Goal: Complete application form: Complete application form

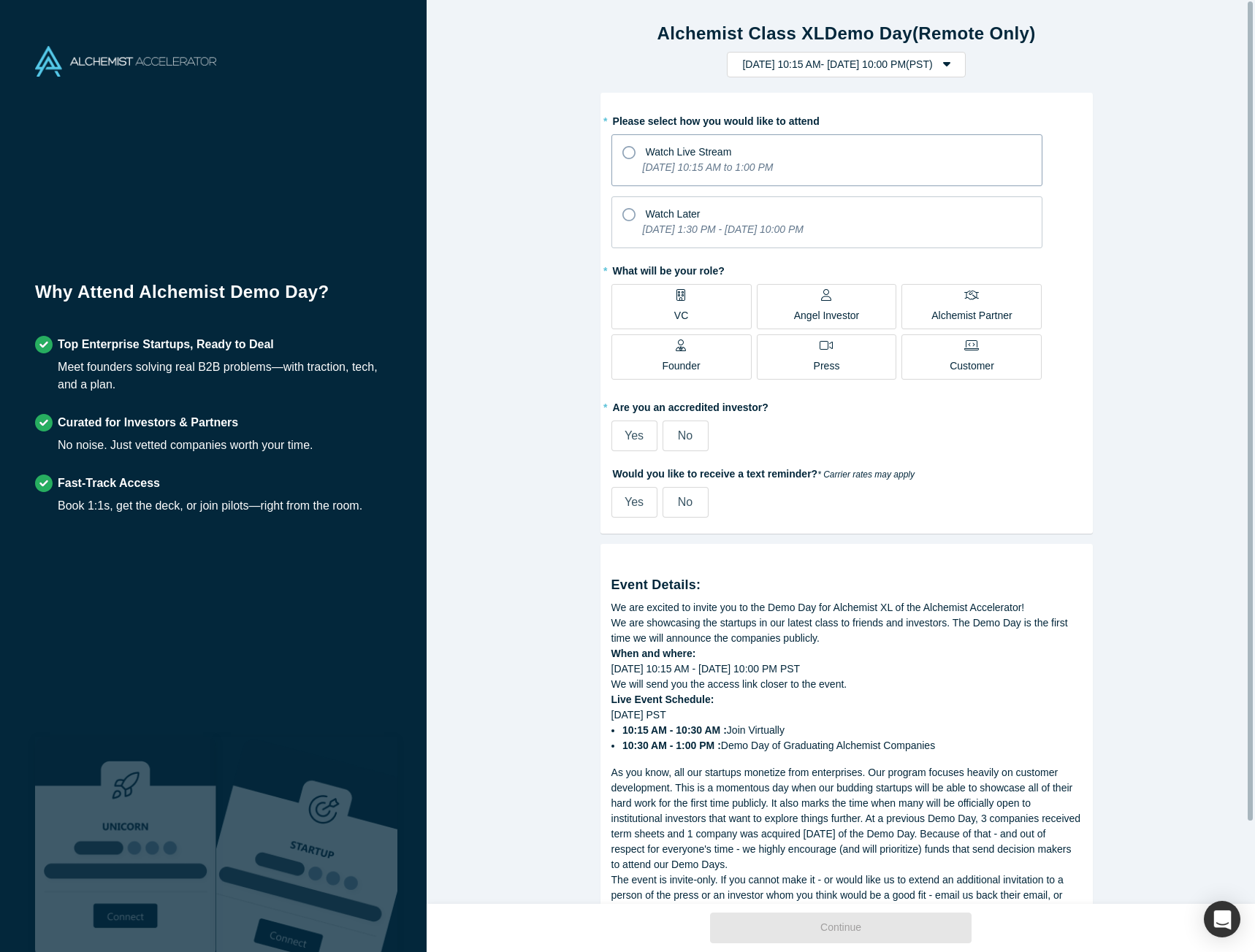
click at [623, 154] on icon at bounding box center [629, 152] width 13 height 13
click at [0, 0] on input "Watch Live Stream [DATE] 10:15 AM to 1:00 PM" at bounding box center [0, 0] width 0 height 0
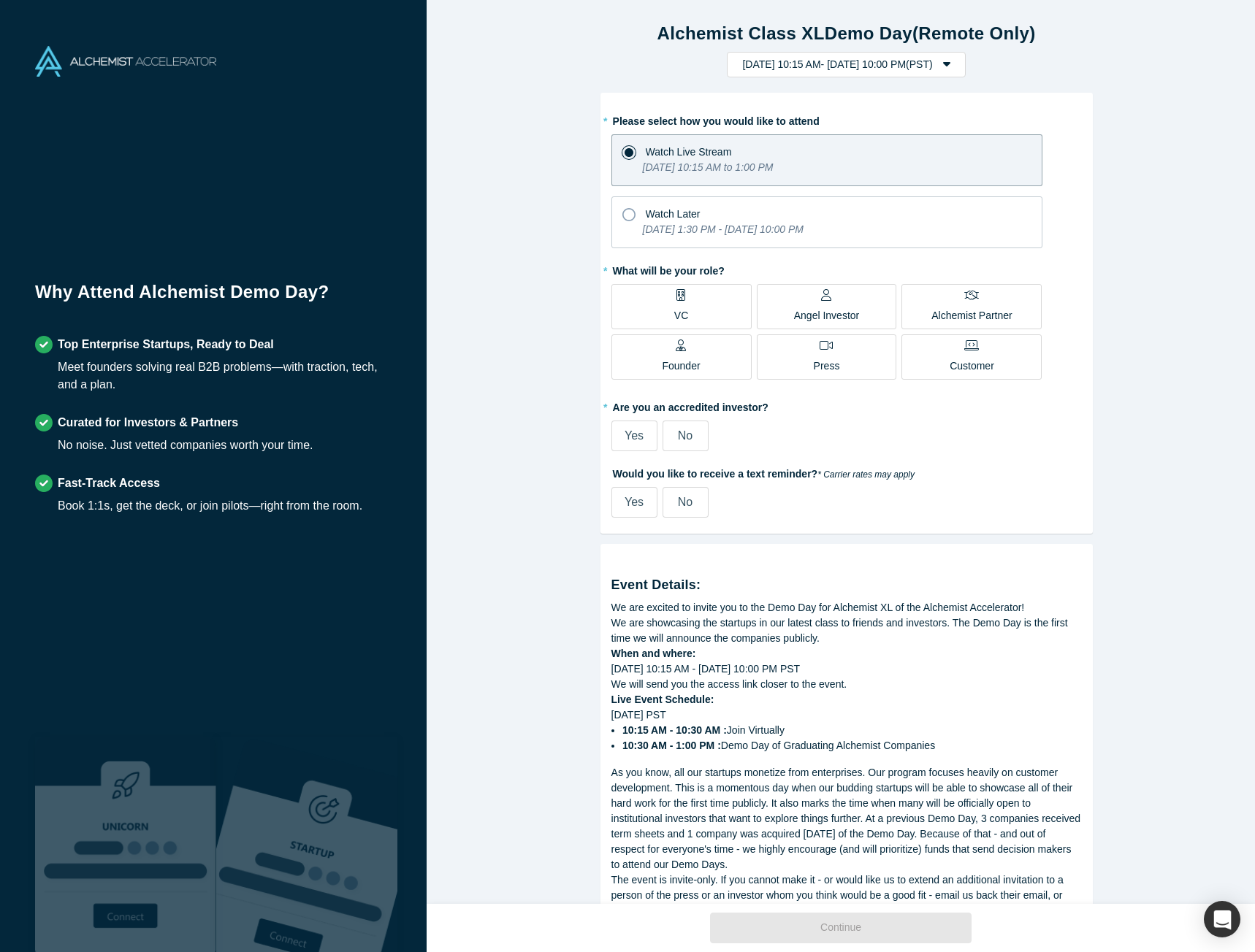
click at [648, 299] on label "VC" at bounding box center [681, 306] width 140 height 45
click at [0, 0] on input "VC" at bounding box center [0, 0] width 0 height 0
click at [634, 434] on span "Yes" at bounding box center [634, 435] width 19 height 13
click at [0, 0] on input "Yes" at bounding box center [0, 0] width 0 height 0
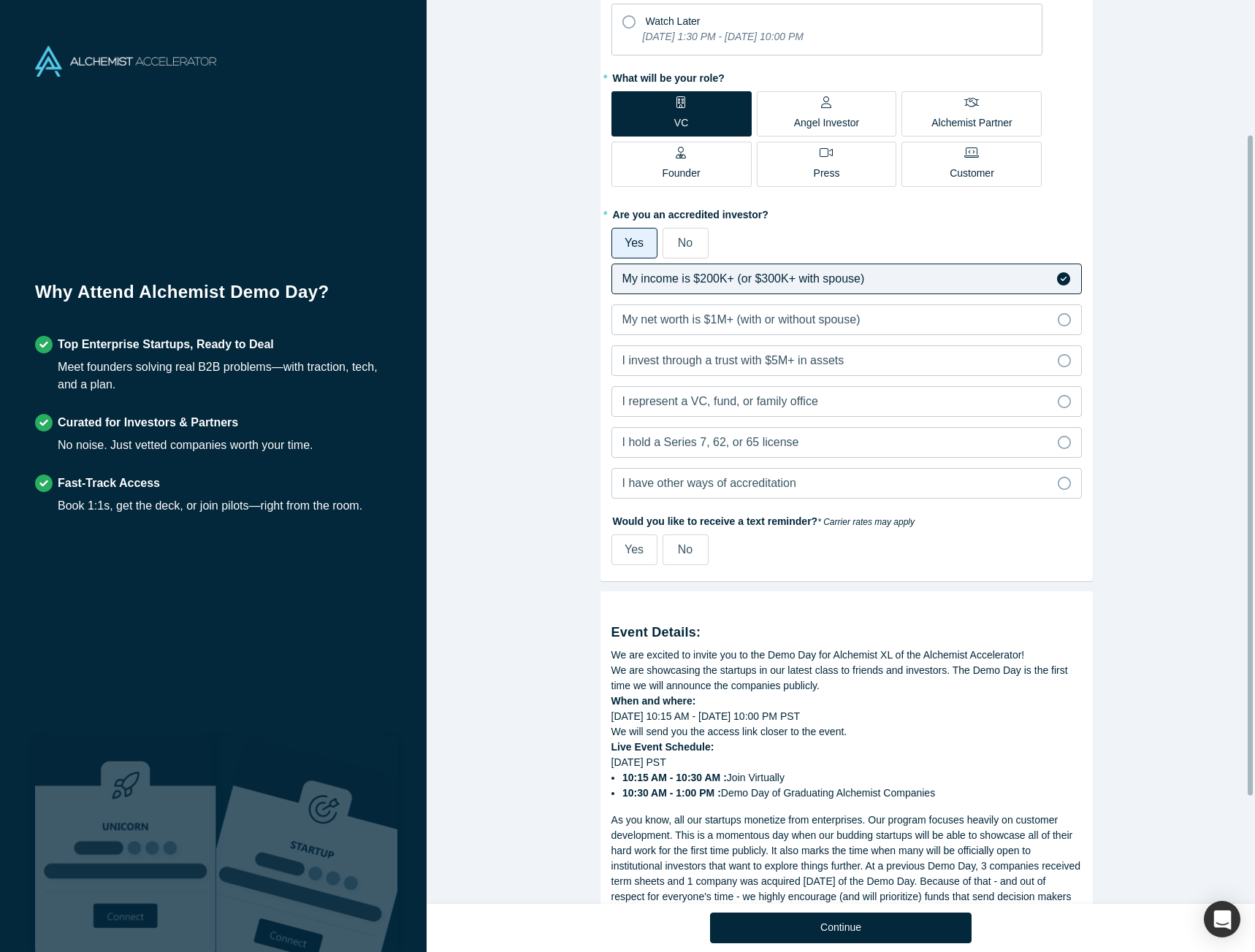
scroll to position [195, 0]
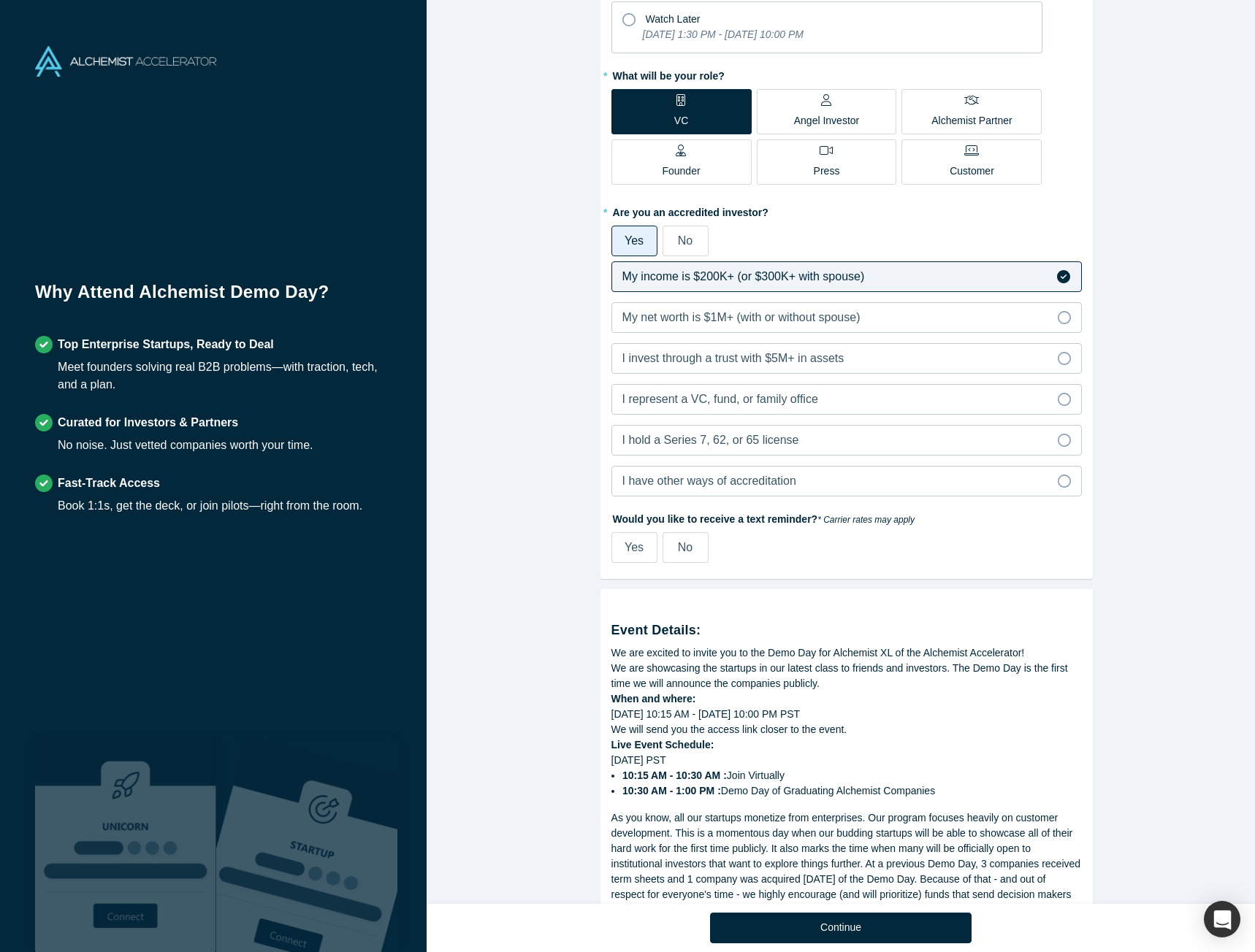
click at [678, 546] on span "No" at bounding box center [685, 547] width 15 height 13
click at [0, 0] on input "No" at bounding box center [0, 0] width 0 height 0
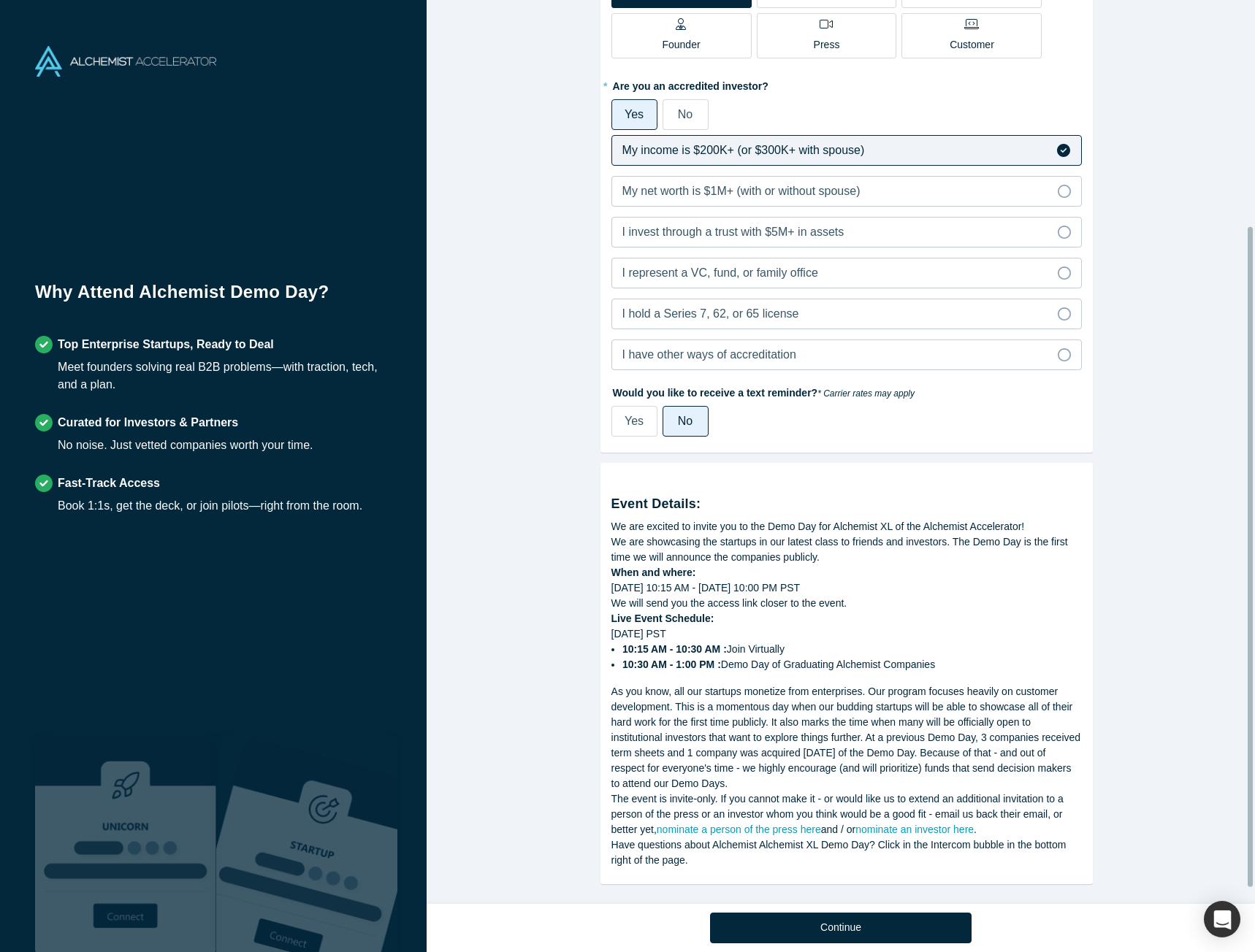
scroll to position [331, 0]
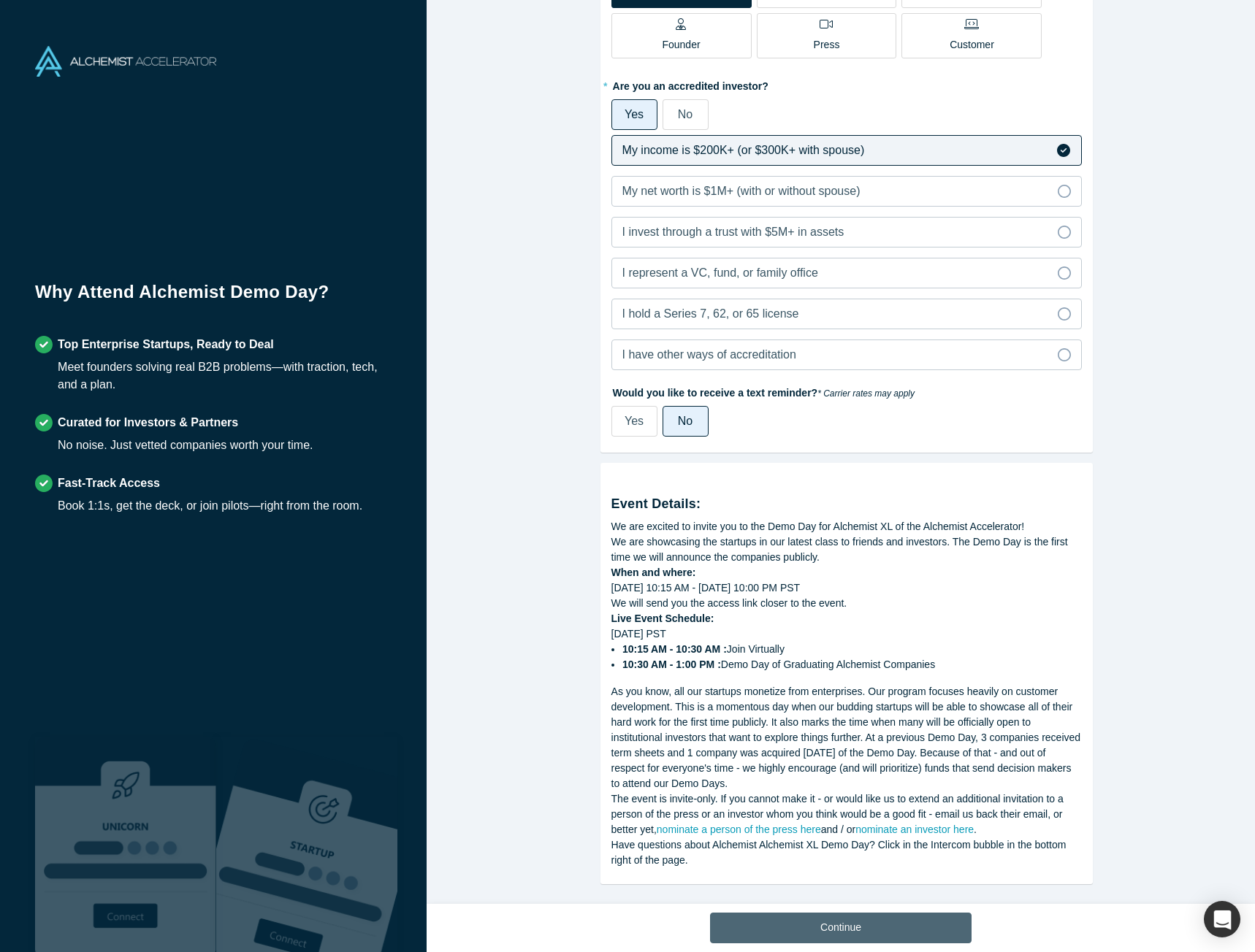
click at [832, 935] on button "Continue" at bounding box center [841, 928] width 262 height 31
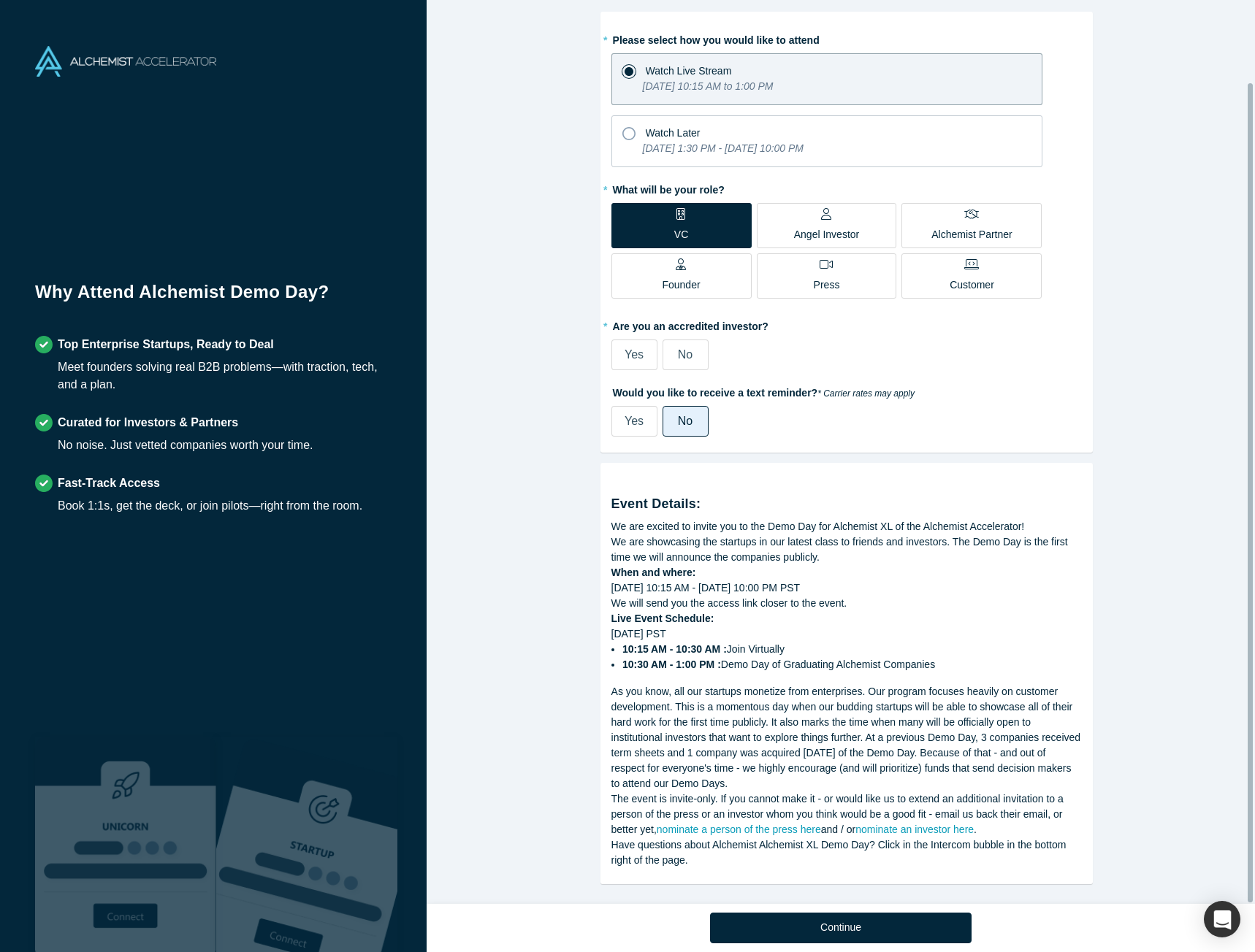
scroll to position [91, 0]
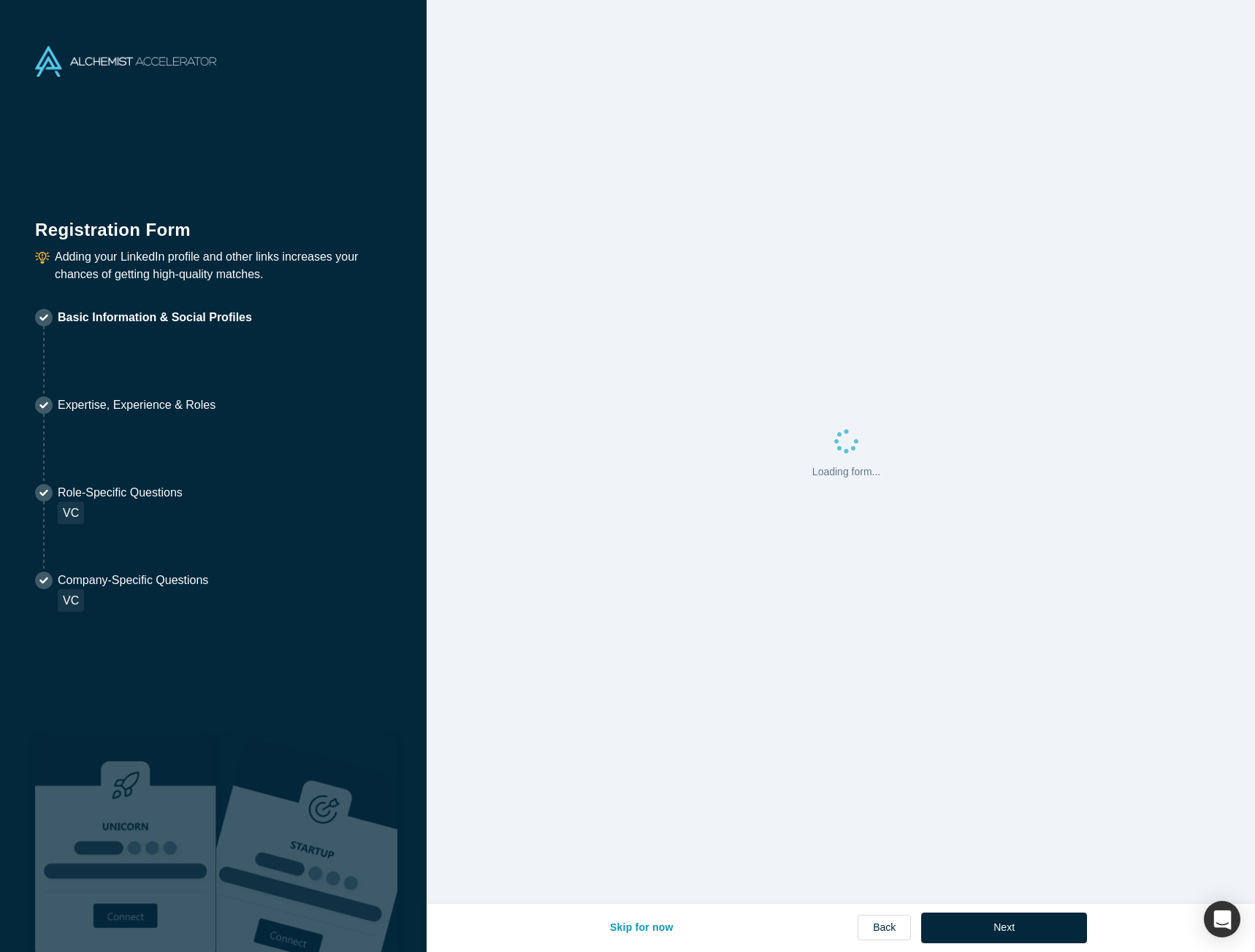
select select "US"
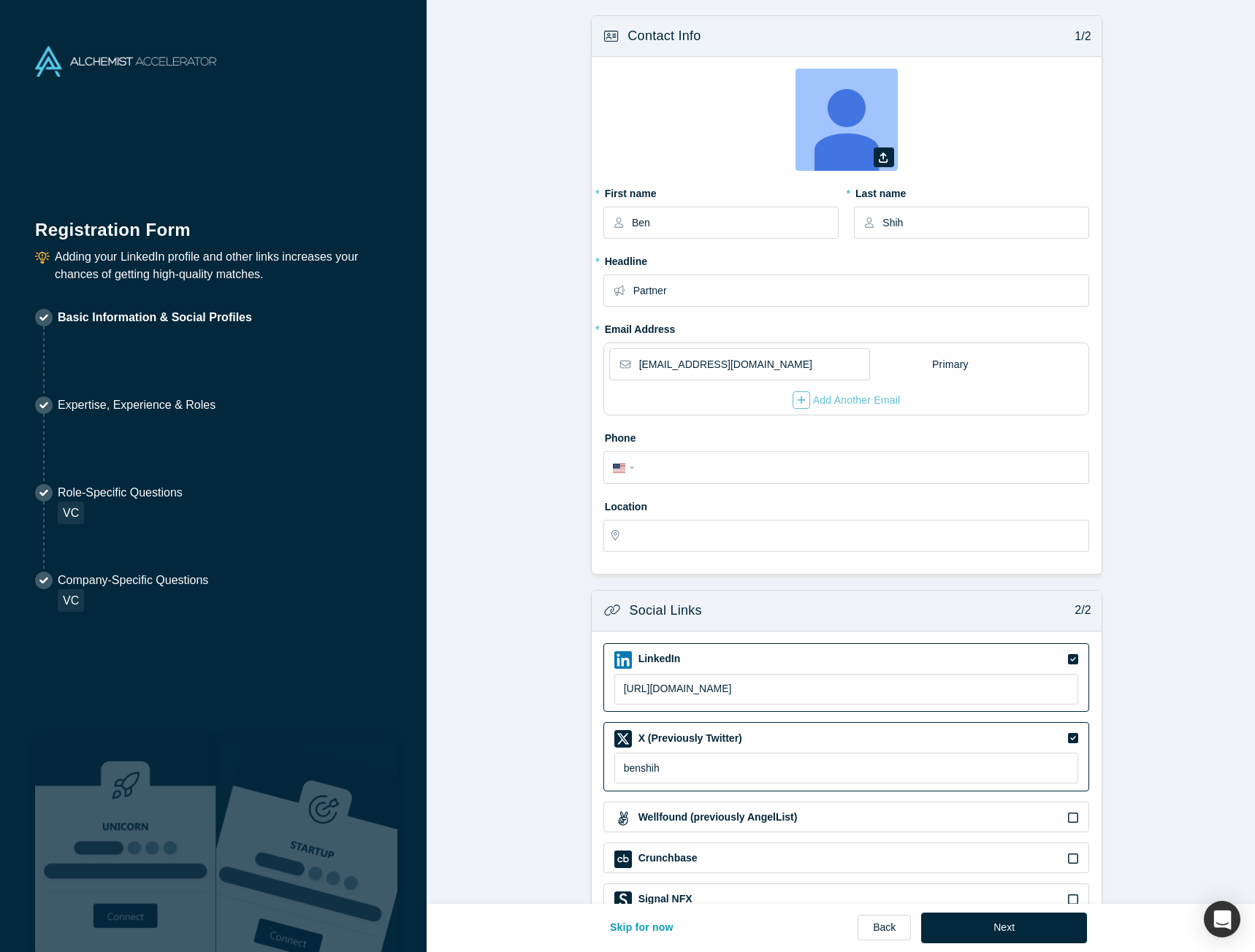
type input "[GEOGRAPHIC_DATA], [GEOGRAPHIC_DATA], [GEOGRAPHIC_DATA]"
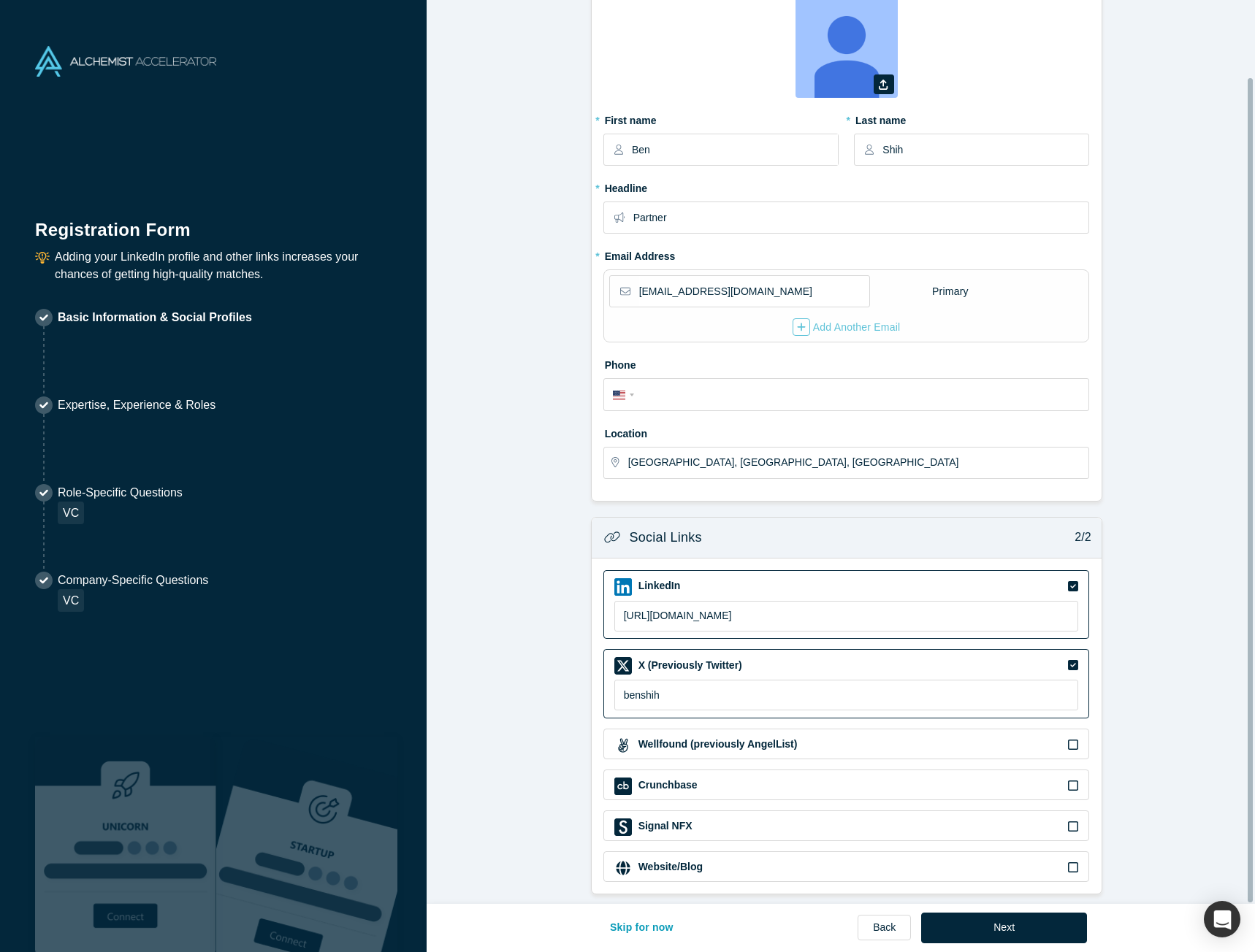
scroll to position [85, 0]
click at [874, 606] on input "[URL][DOMAIN_NAME]" at bounding box center [847, 616] width 465 height 31
paste input "[DOMAIN_NAME][URL]"
type input "[URL][DOMAIN_NAME]"
click at [551, 727] on form "Contact Info 1/2 Zoom Save Remove Upload New * First name [PERSON_NAME] * Last …" at bounding box center [845, 418] width 839 height 952
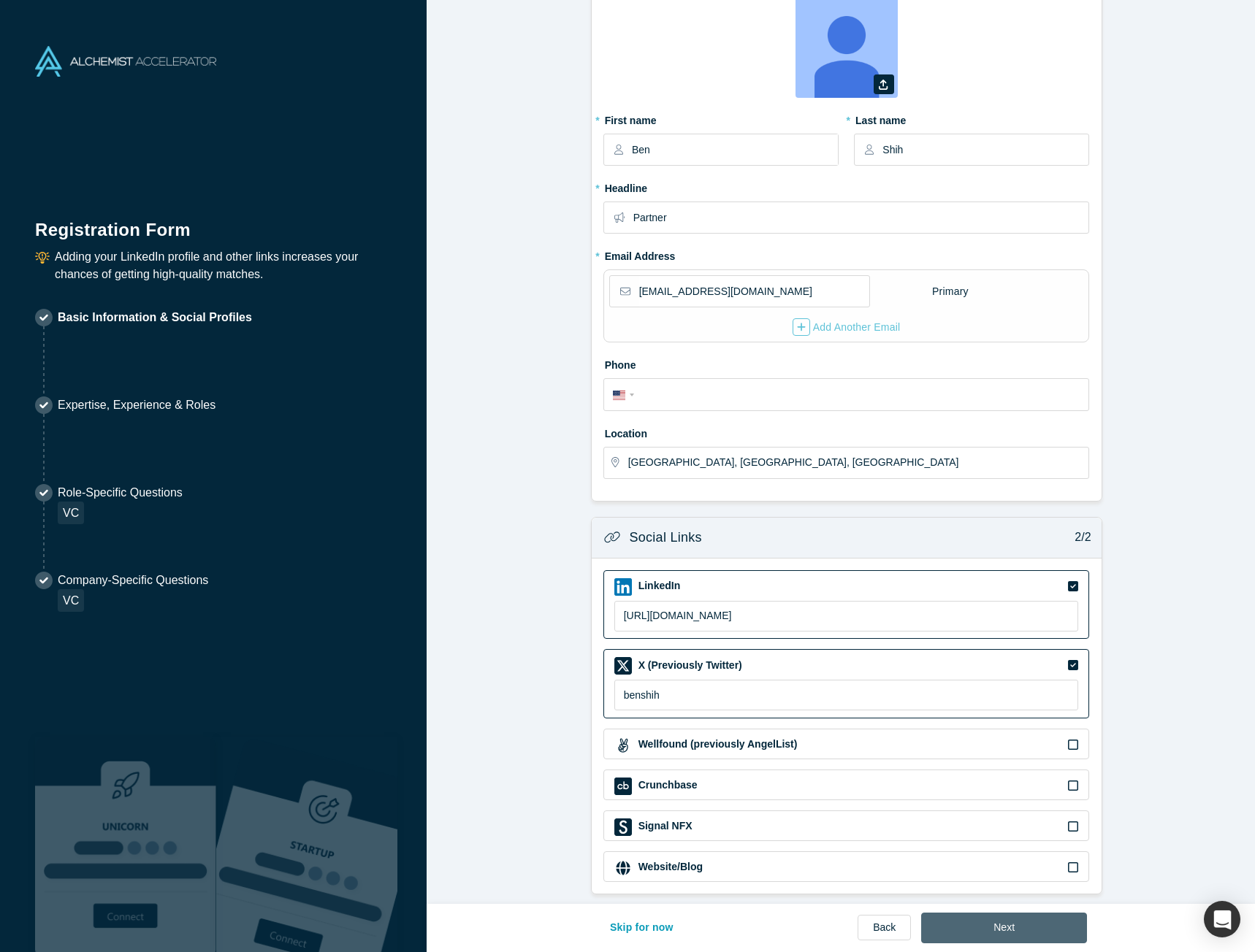
click at [1003, 925] on button "Next" at bounding box center [1004, 928] width 165 height 31
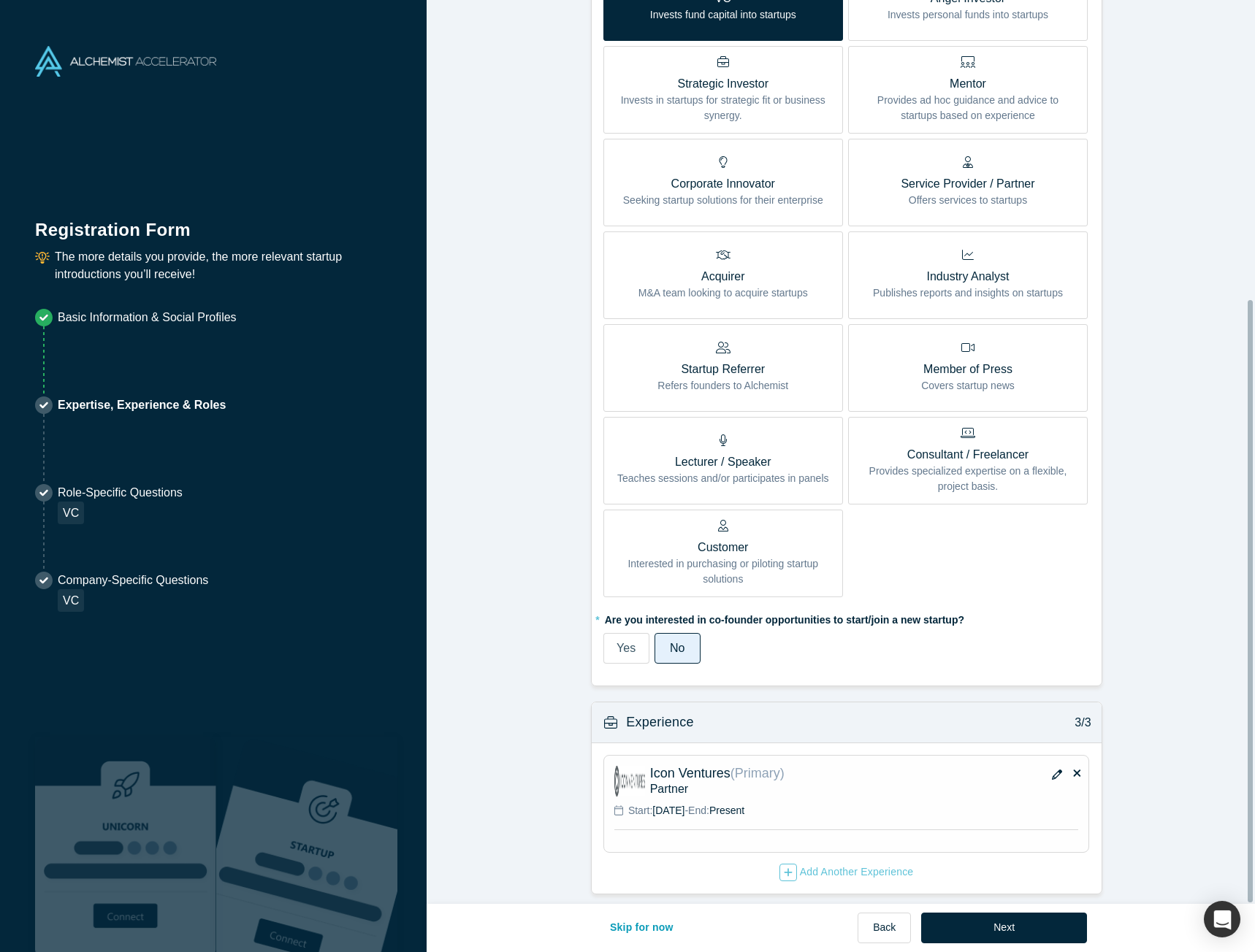
scroll to position [449, 0]
click at [1014, 934] on button "Next" at bounding box center [1004, 928] width 165 height 31
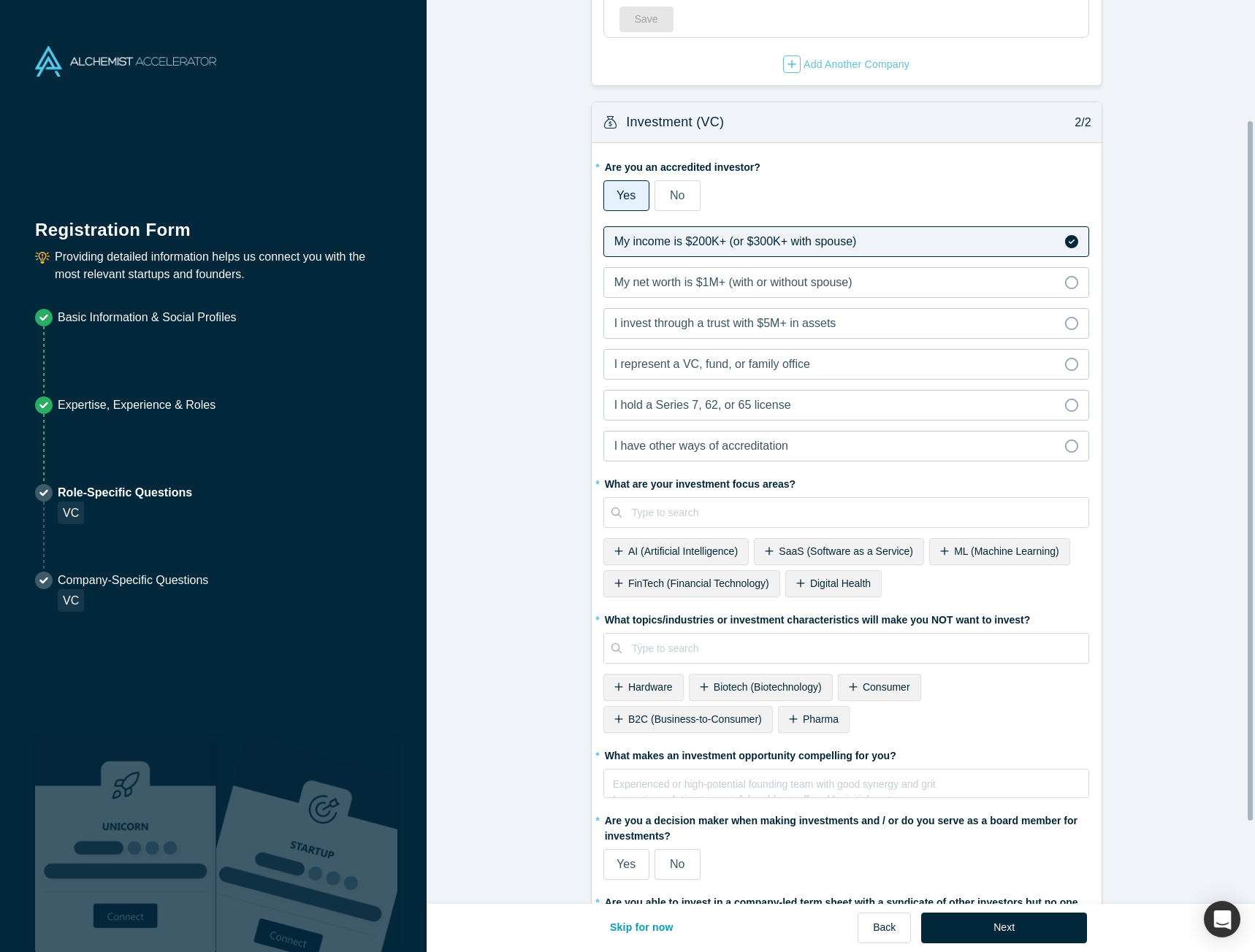
scroll to position [195, 0]
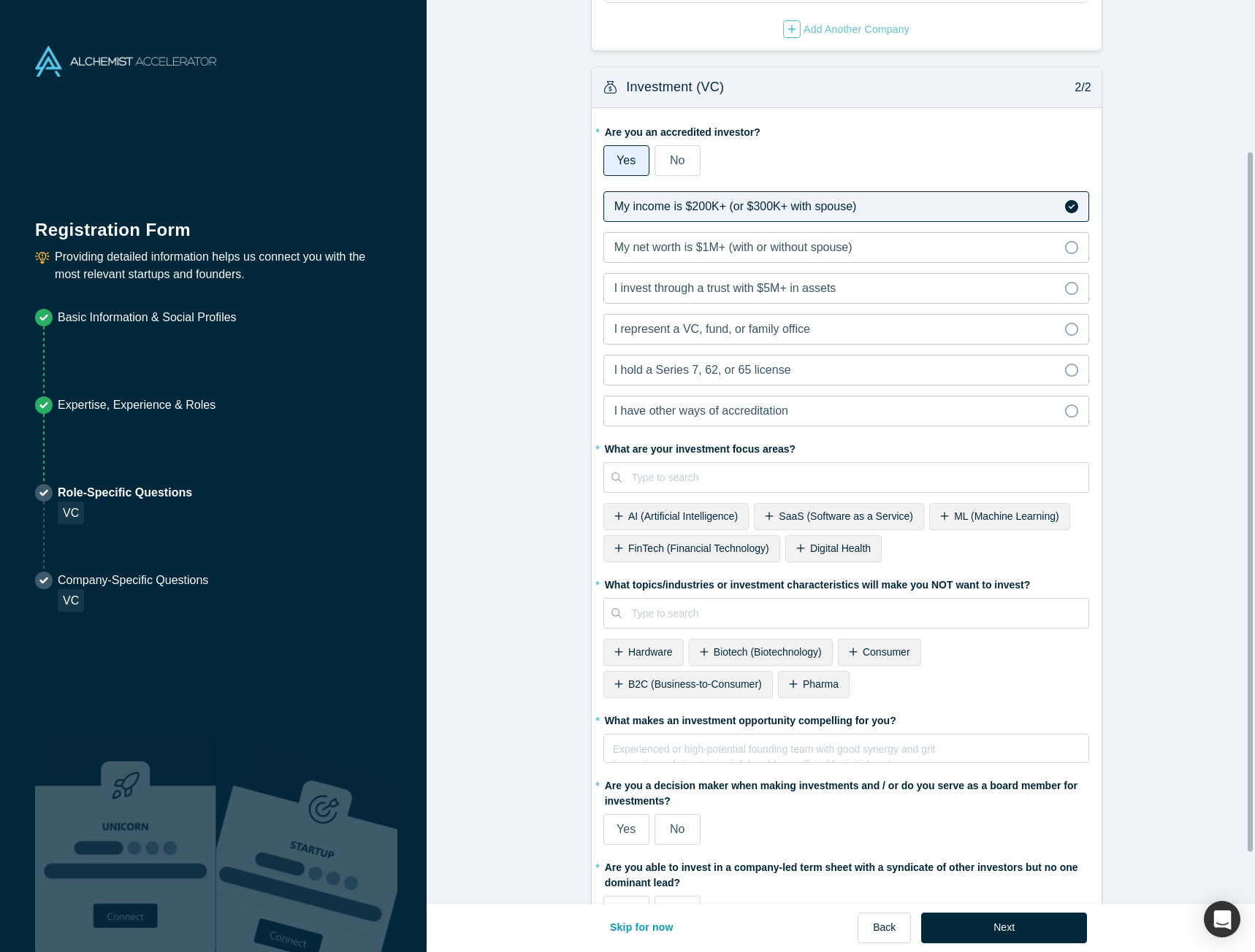
click at [666, 518] on span "AI (Artificial Intelligence)" at bounding box center [682, 516] width 110 height 12
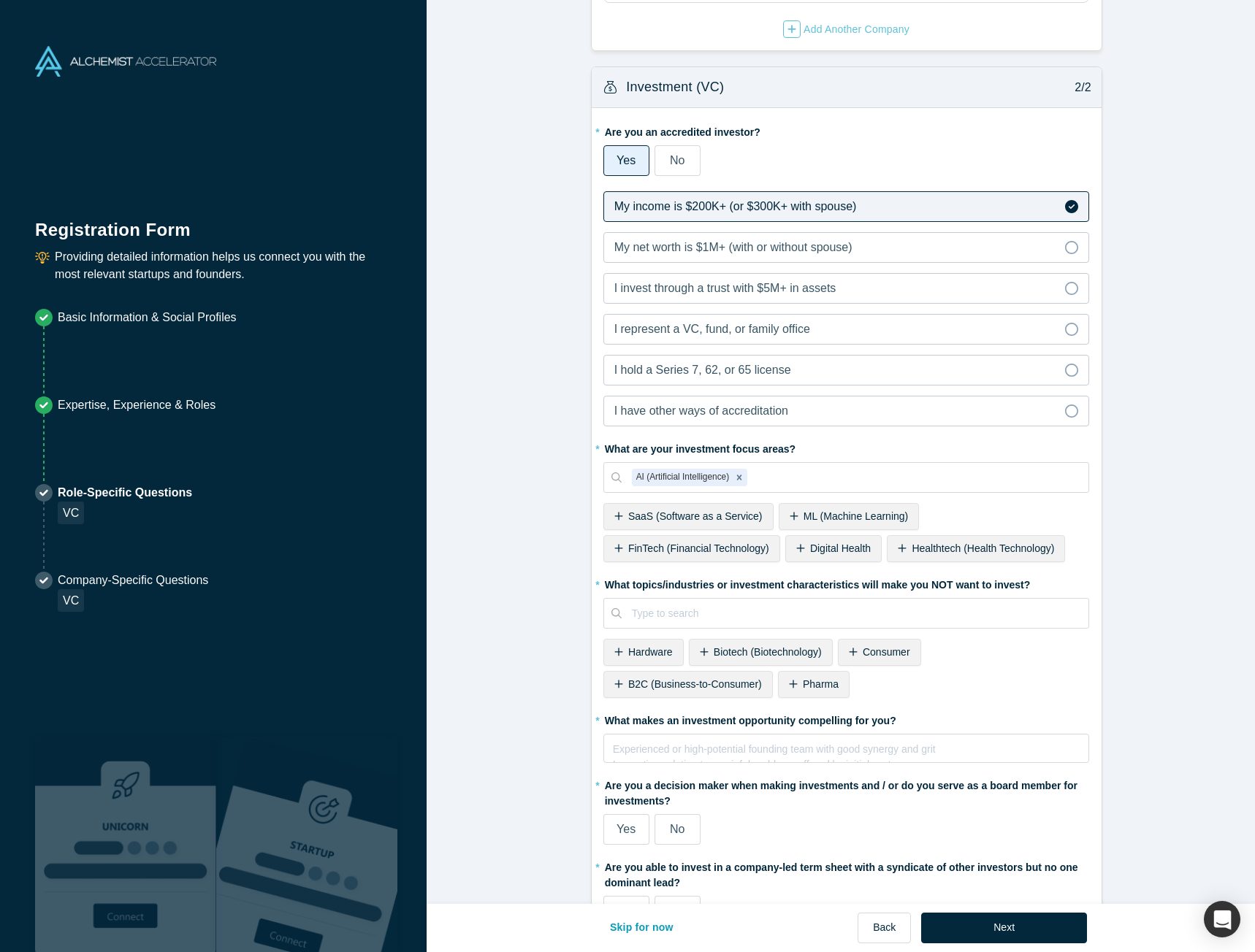
click at [796, 527] on div "ML (Machine Learning)" at bounding box center [848, 517] width 141 height 27
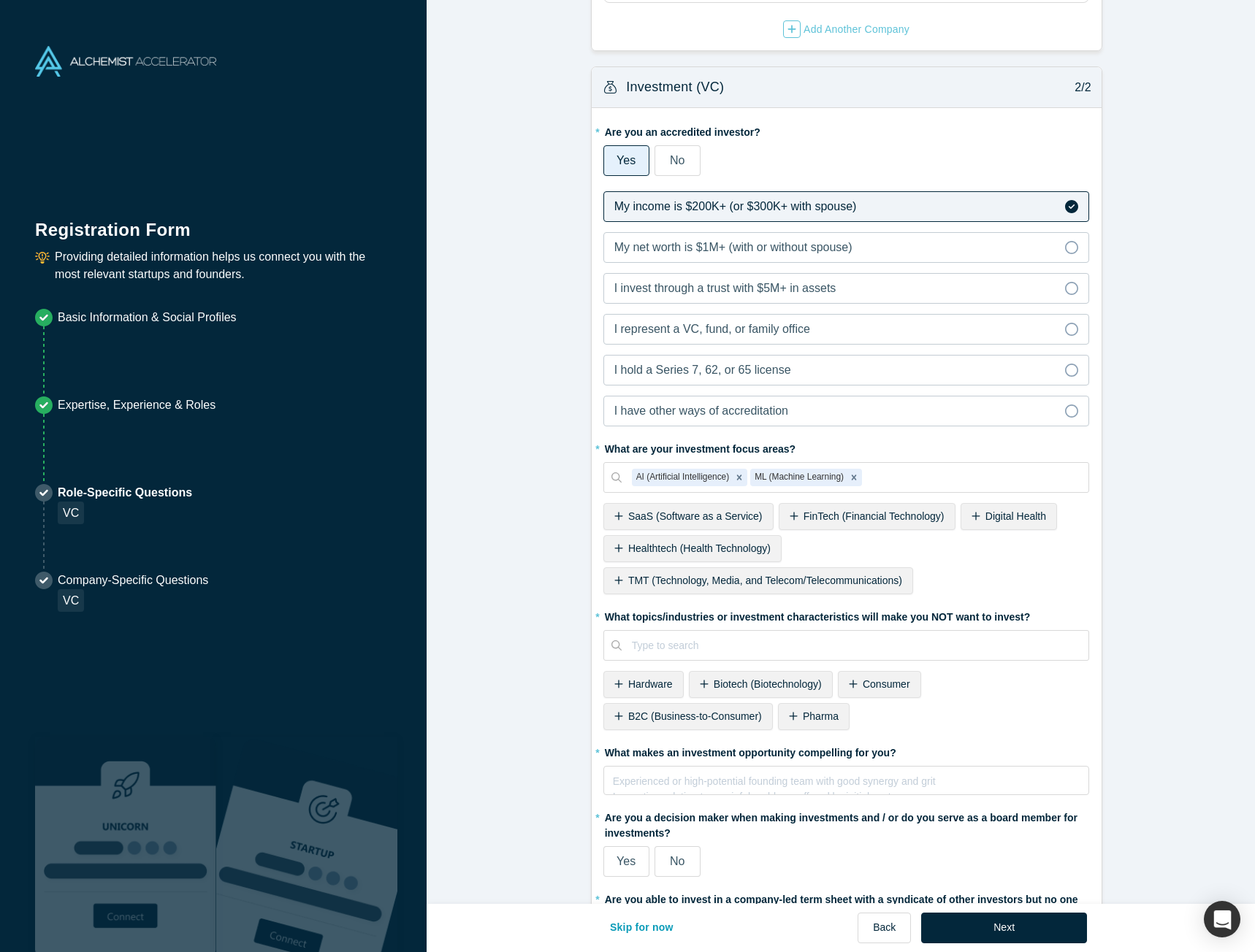
click at [985, 520] on span "Digital Health" at bounding box center [1015, 516] width 61 height 12
click at [838, 521] on span "FinTech (Financial Technology)" at bounding box center [874, 516] width 141 height 12
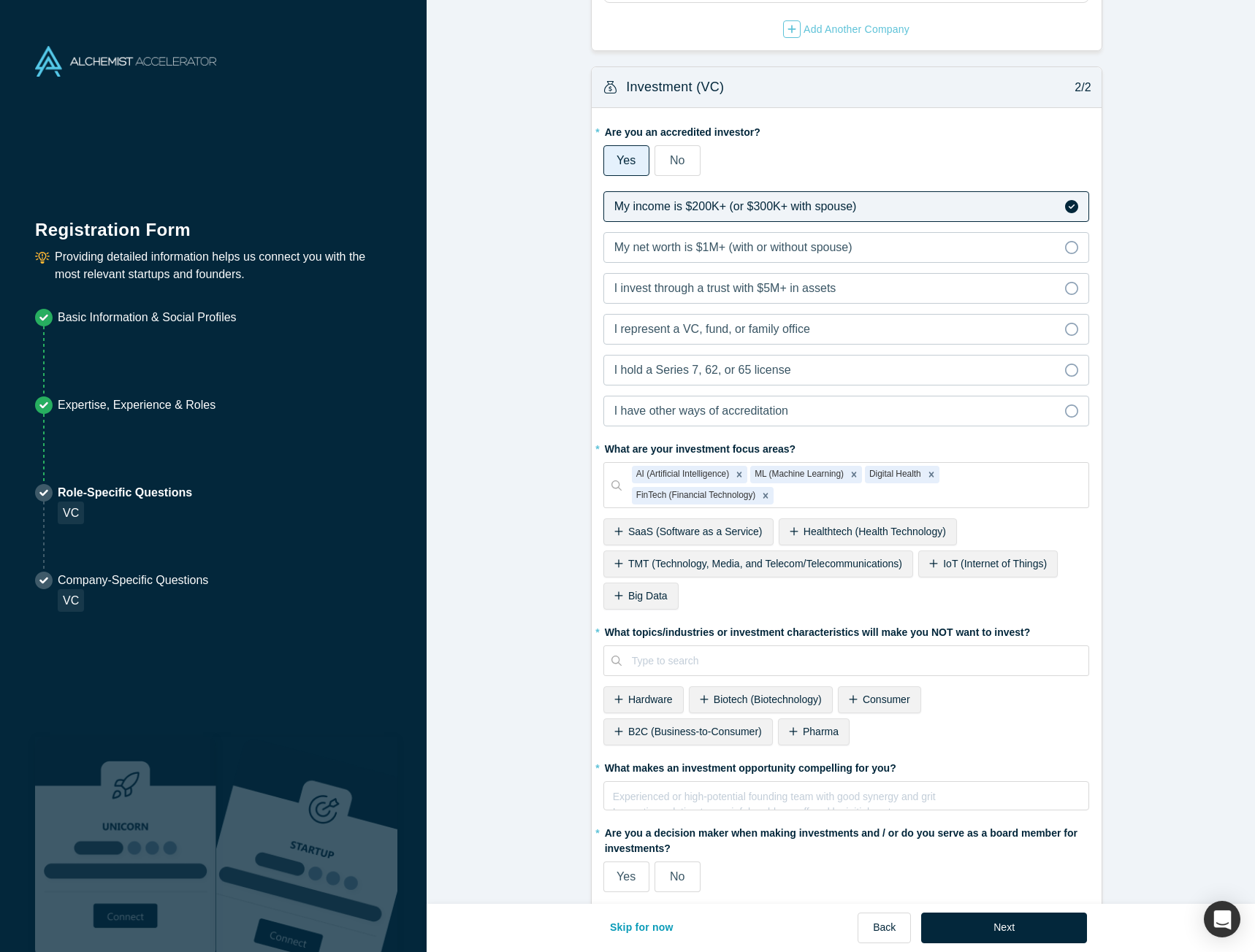
click at [646, 534] on span "SaaS (Software as a Service)" at bounding box center [695, 531] width 135 height 12
click at [762, 705] on span "Biotech (Biotechnology)" at bounding box center [767, 699] width 108 height 12
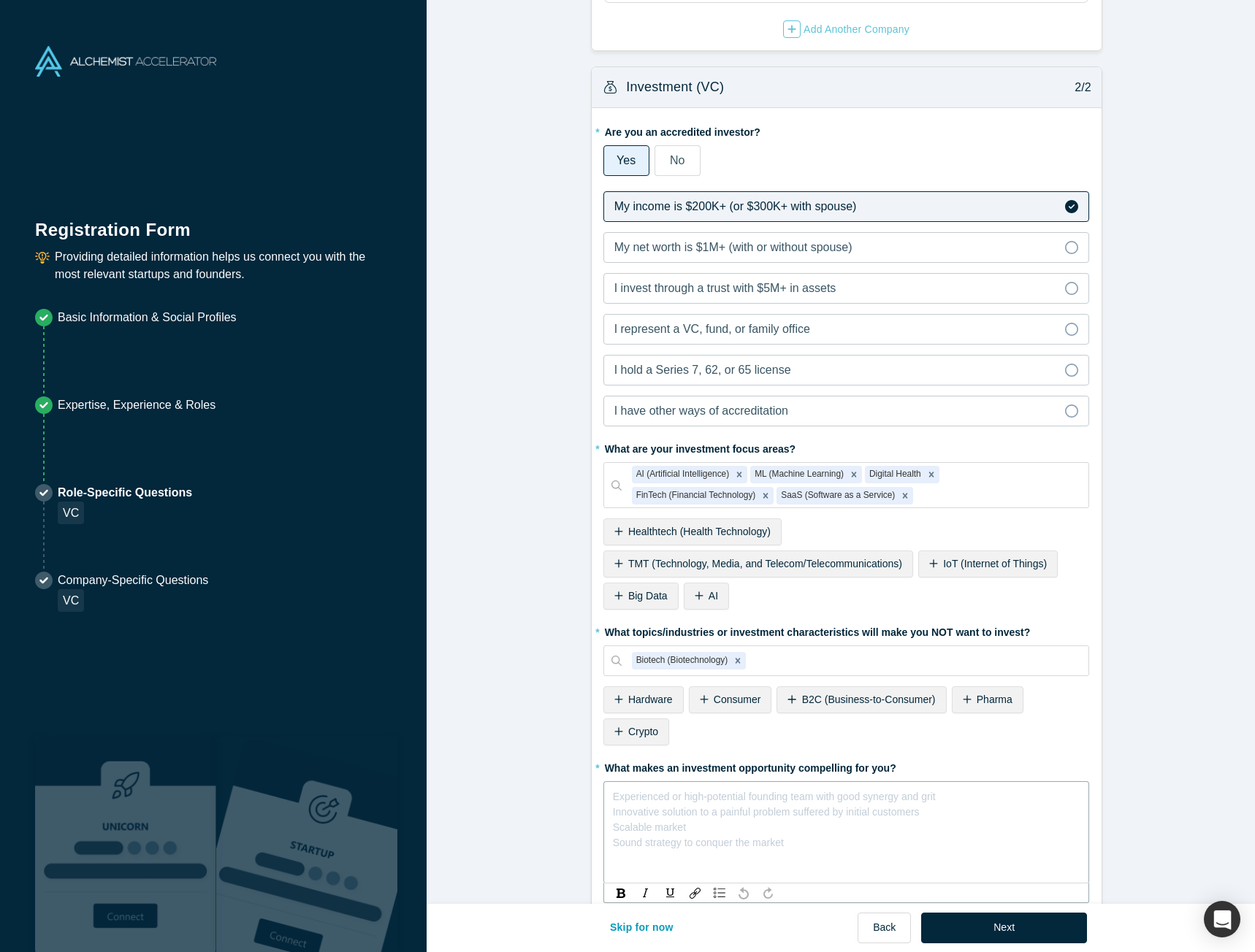
click at [678, 795] on div "rdw-editor" at bounding box center [847, 793] width 466 height 15
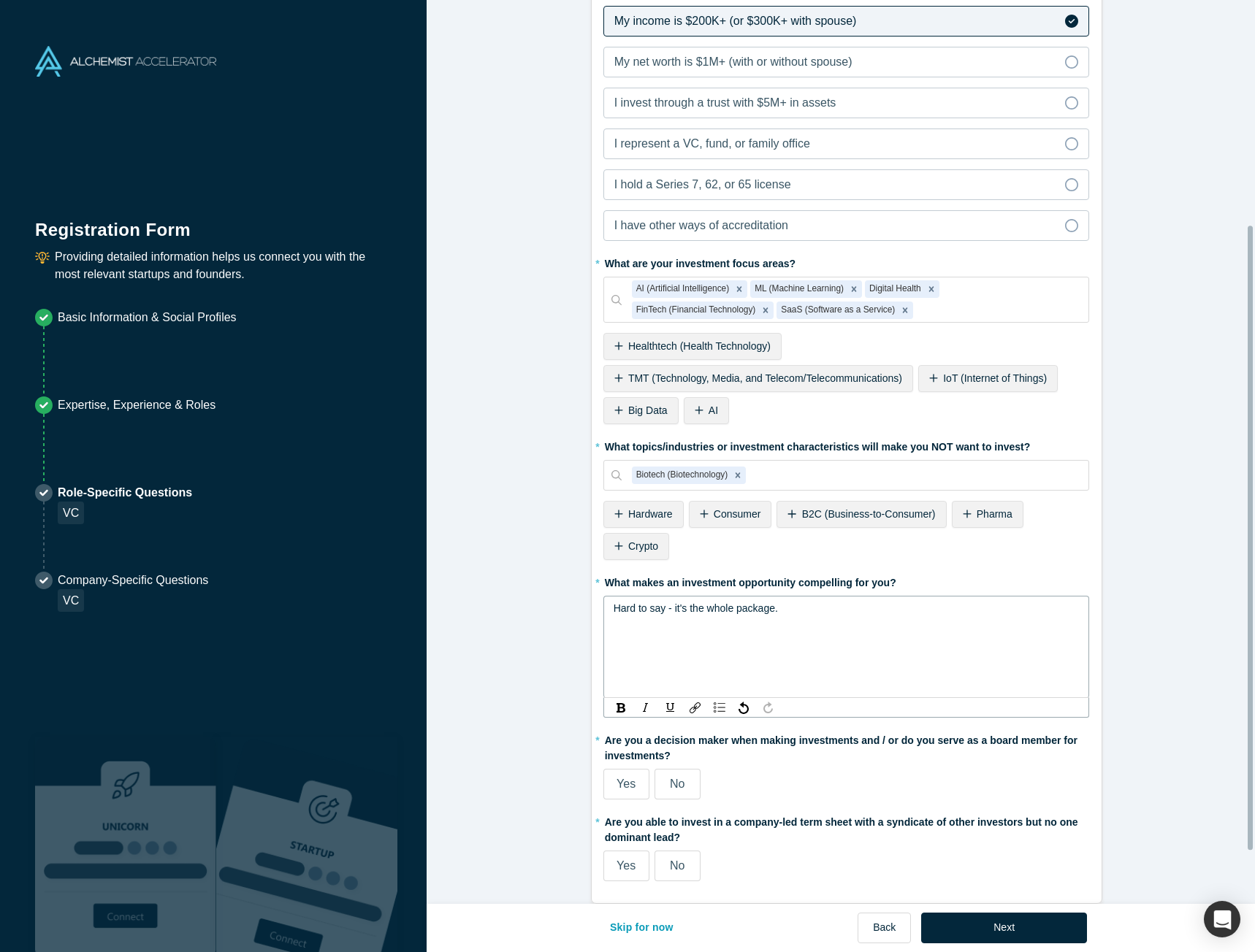
scroll to position [401, 0]
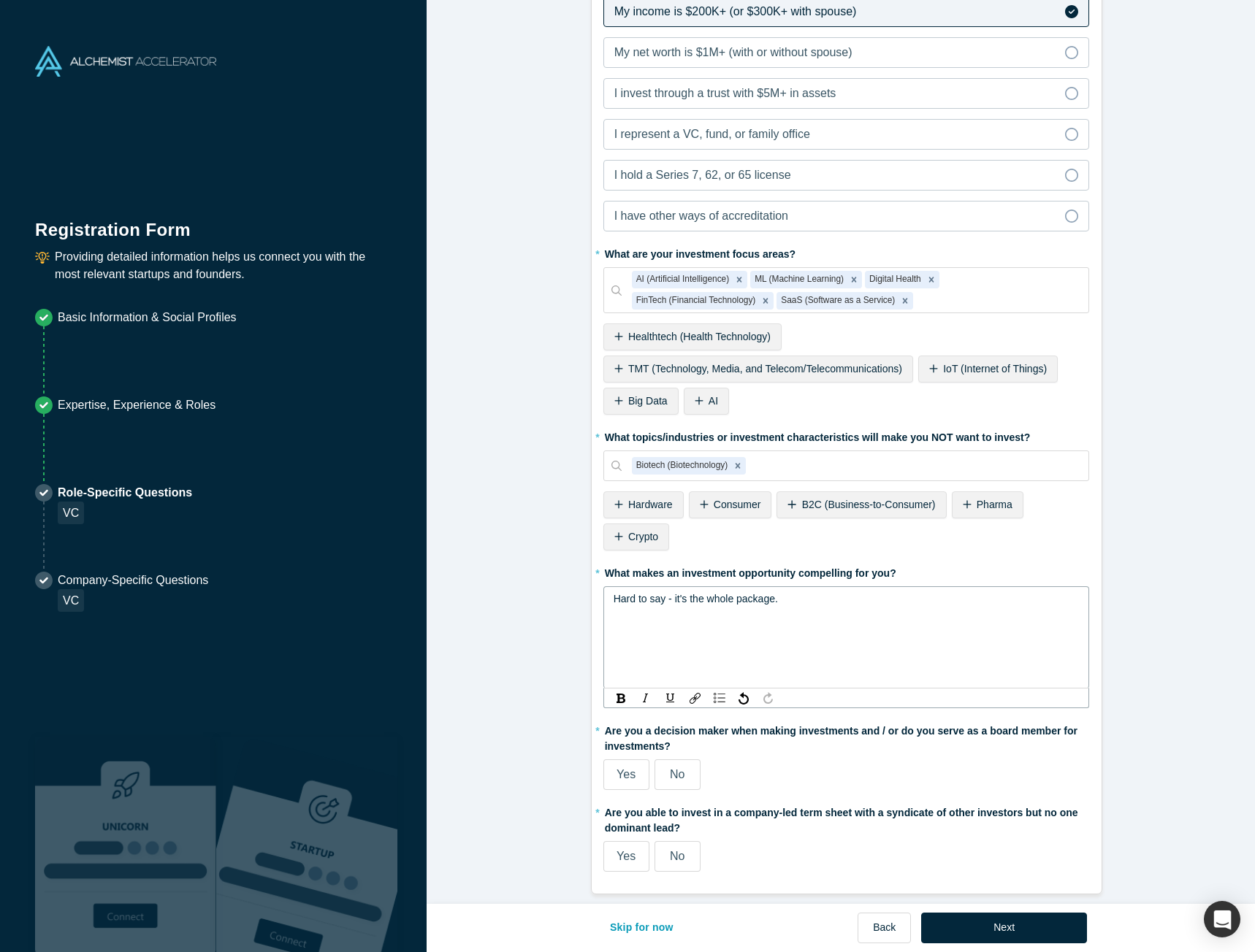
click at [632, 765] on label "Yes" at bounding box center [626, 774] width 46 height 31
click at [0, 0] on input "Yes" at bounding box center [0, 0] width 0 height 0
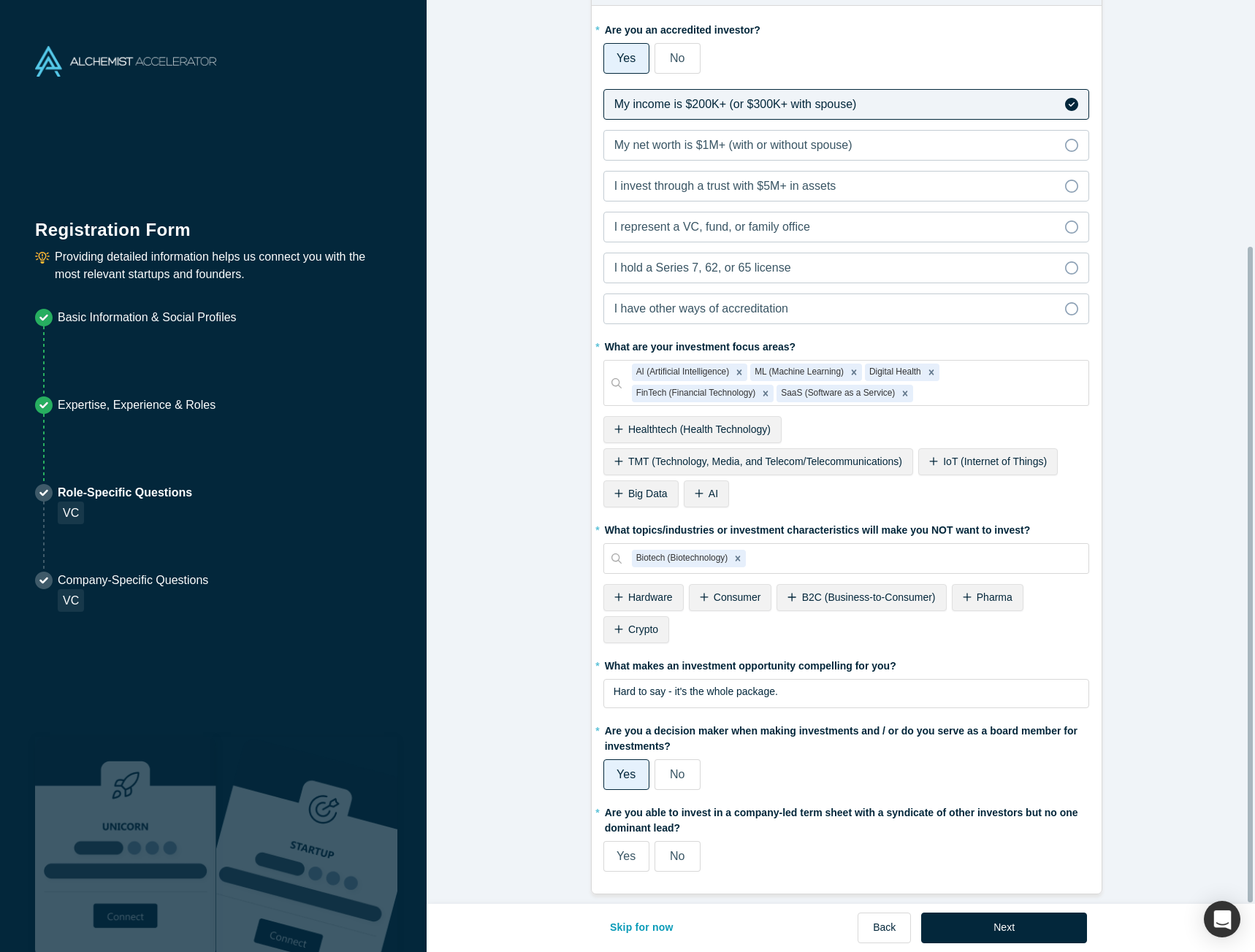
scroll to position [308, 0]
click at [617, 854] on label "Yes" at bounding box center [626, 856] width 46 height 31
click at [0, 0] on input "Yes" at bounding box center [0, 0] width 0 height 0
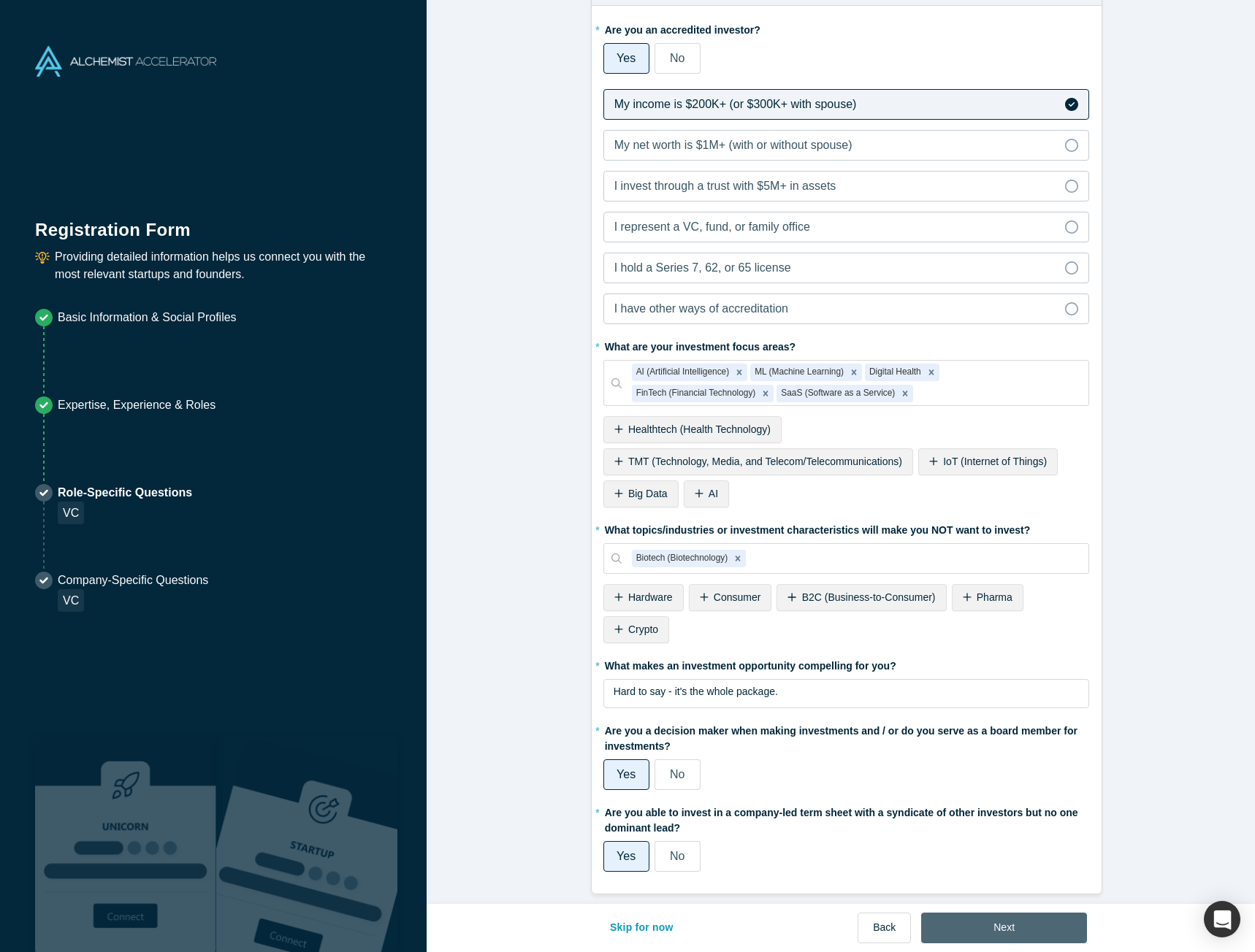
click at [1008, 928] on button "Next" at bounding box center [1004, 928] width 165 height 31
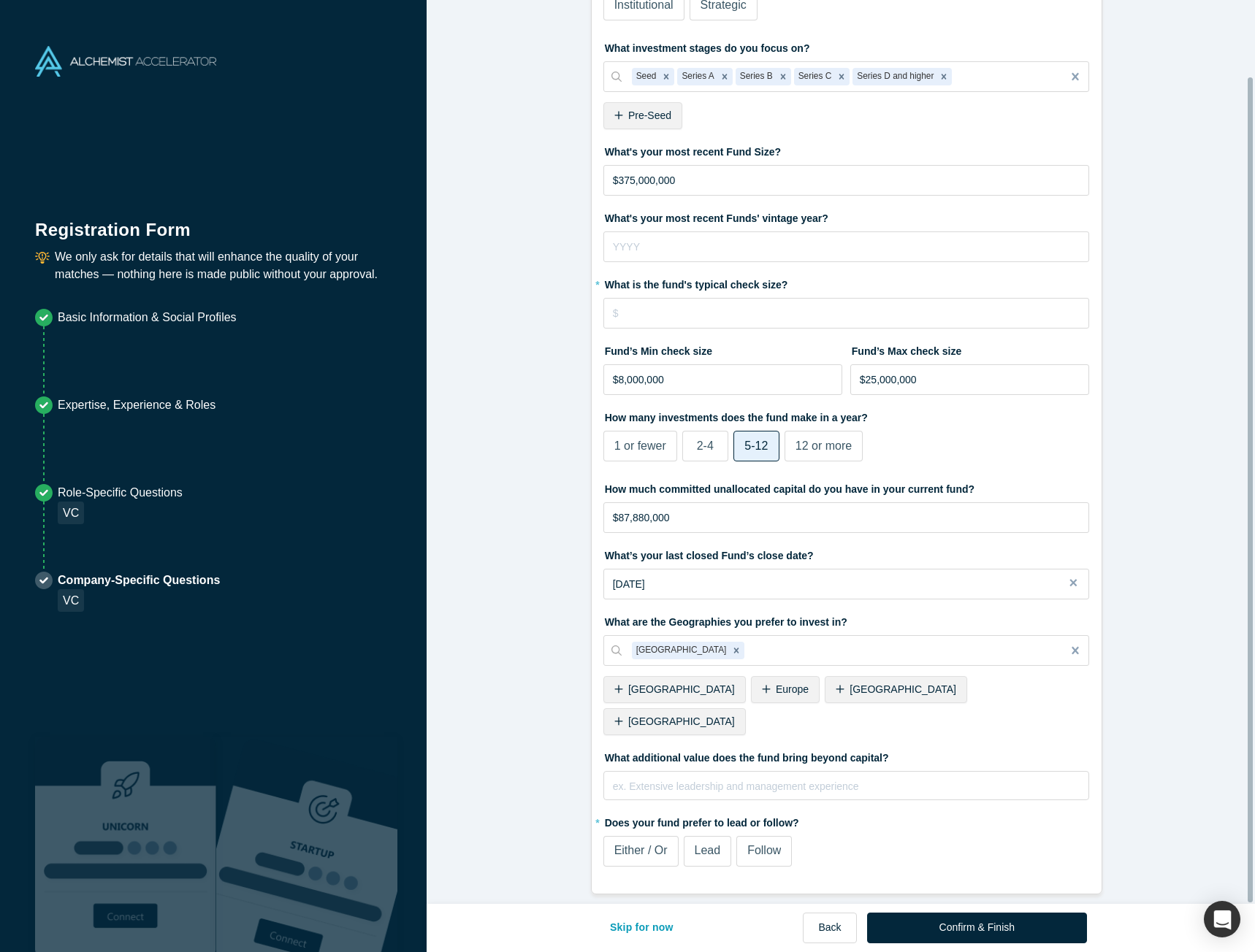
scroll to position [0, 0]
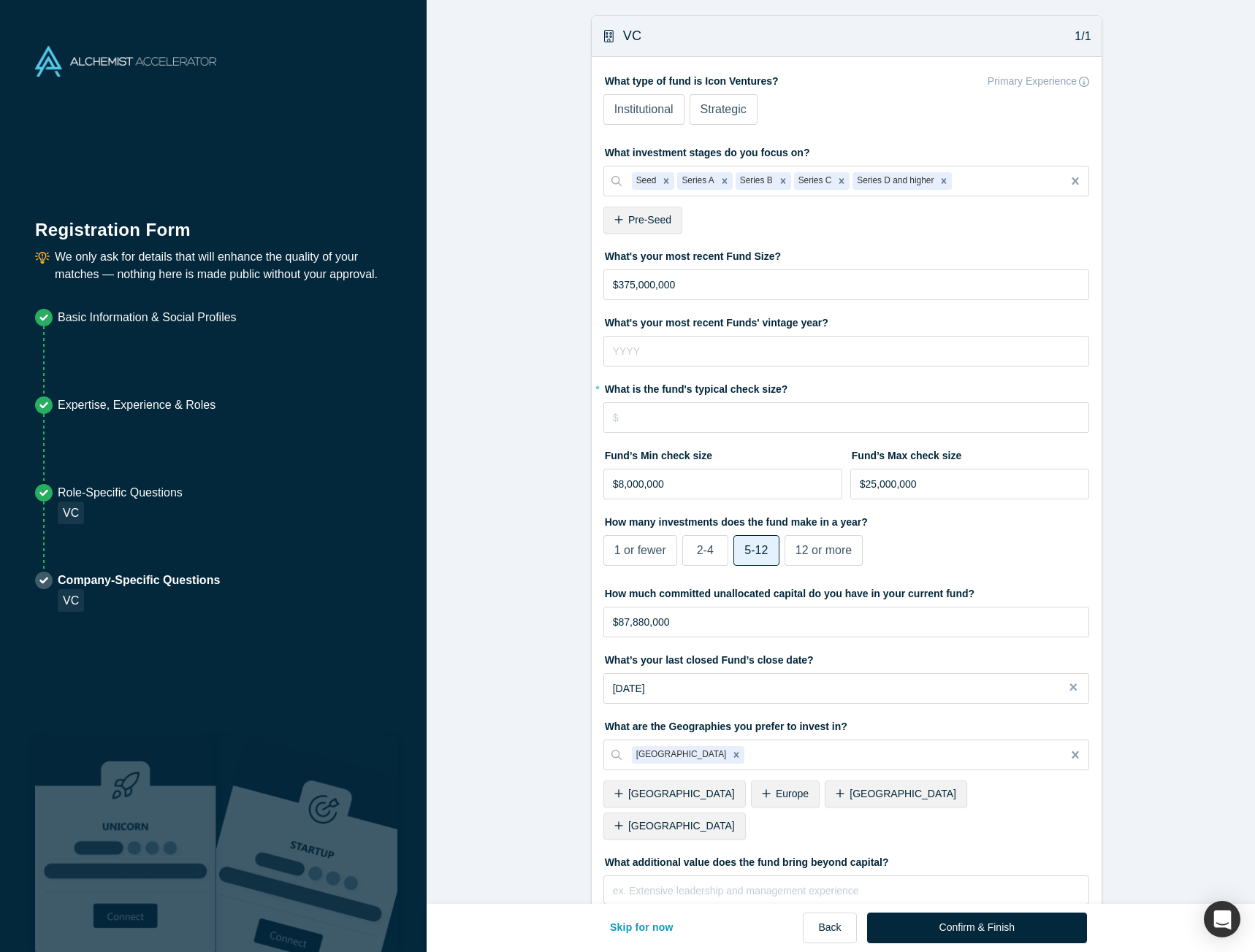
click at [630, 103] on span "Institutional" at bounding box center [644, 109] width 59 height 13
click at [0, 0] on input "Institutional" at bounding box center [0, 0] width 0 height 0
click at [644, 185] on div "Seed" at bounding box center [645, 181] width 27 height 17
click at [689, 184] on div "Series A" at bounding box center [696, 181] width 39 height 17
click at [641, 183] on div "Seed" at bounding box center [645, 181] width 27 height 17
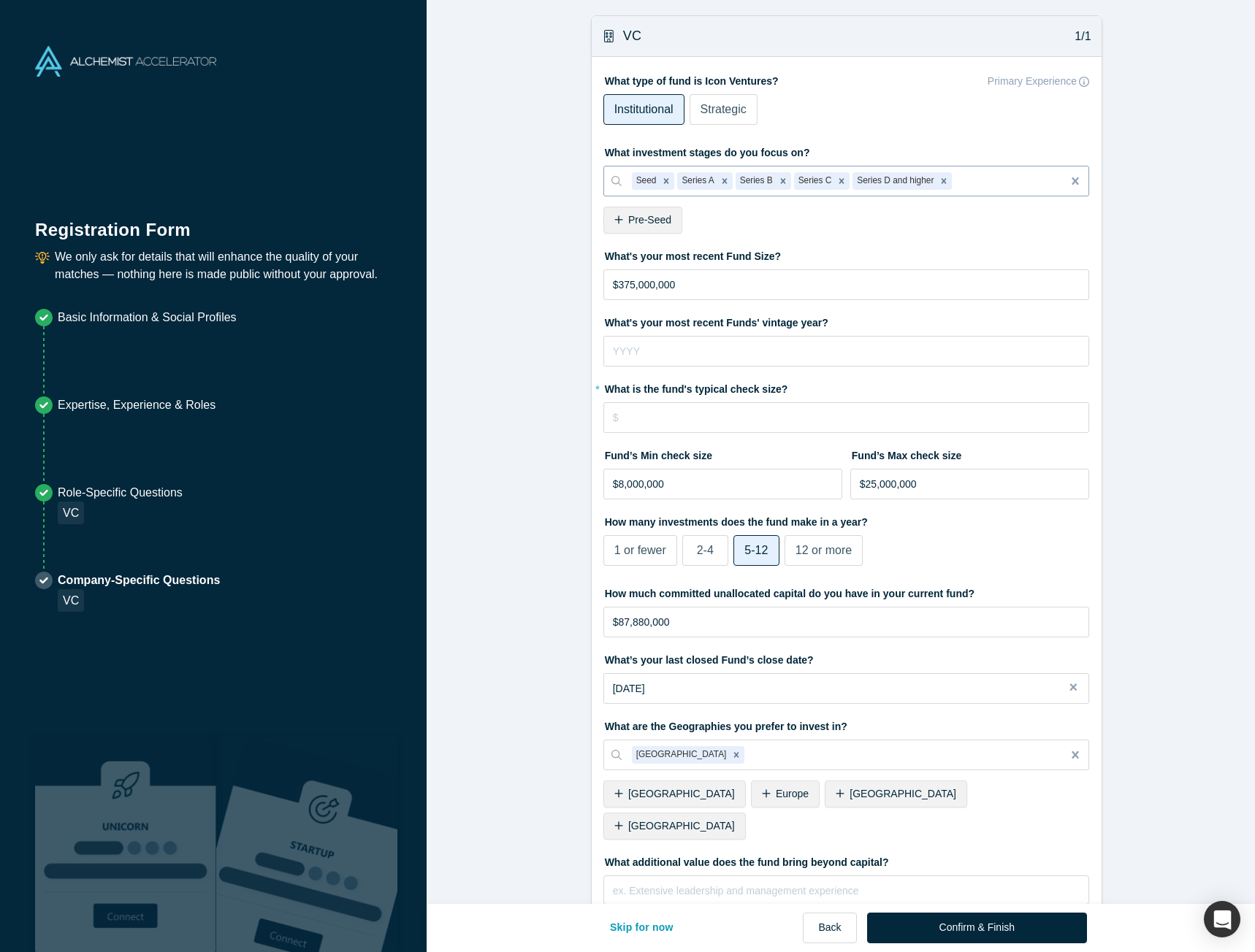
click at [637, 181] on div "Seed" at bounding box center [645, 181] width 27 height 17
click at [836, 180] on icon "Remove Series C" at bounding box center [841, 180] width 10 height 10
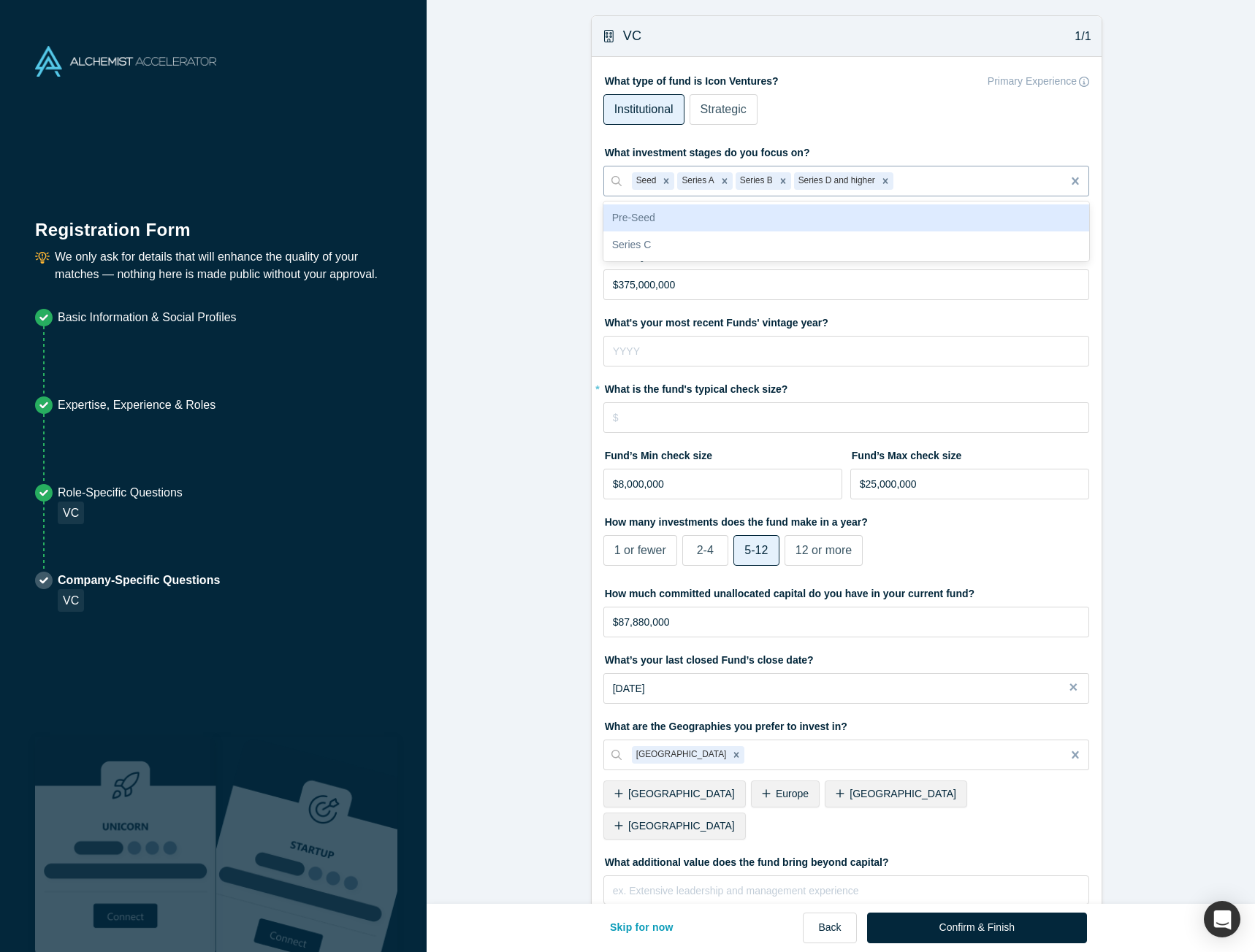
click at [830, 180] on div "Series D and higher" at bounding box center [836, 181] width 84 height 17
click at [880, 185] on icon "Remove Series D and higher" at bounding box center [885, 180] width 10 height 10
click at [526, 203] on form "VC 1/1 What type of fund is Icon Ventures? Primary Experience Institutional Str…" at bounding box center [845, 506] width 839 height 983
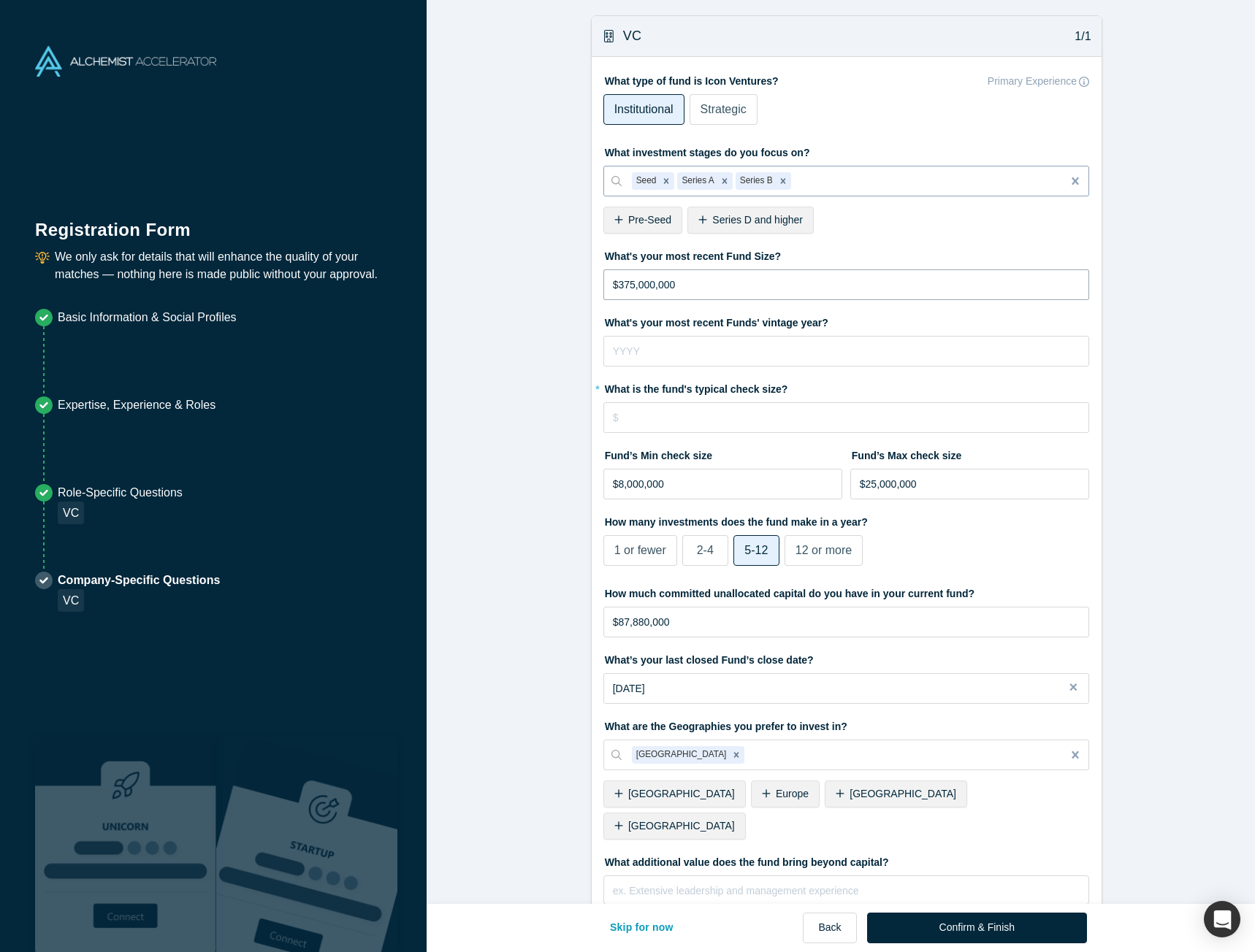
click at [616, 285] on input "$375,000,000" at bounding box center [846, 284] width 486 height 31
click at [553, 317] on form "VC 1/1 What type of fund is Icon Ventures? Primary Experience Institutional Str…" at bounding box center [845, 506] width 839 height 983
click at [634, 357] on input "tel" at bounding box center [846, 350] width 486 height 31
type input "2020"
click at [819, 413] on input "tel" at bounding box center [846, 417] width 486 height 31
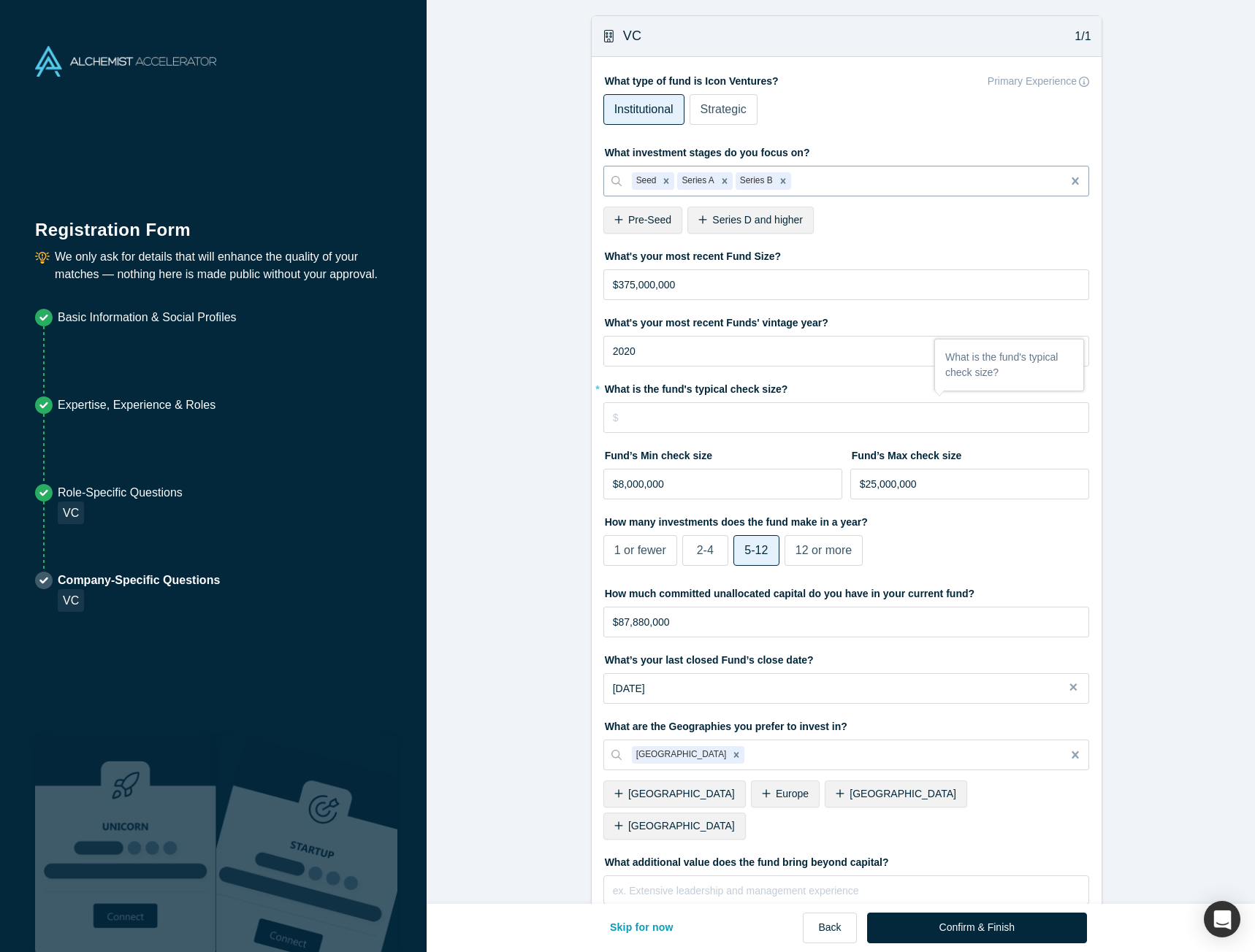
click at [542, 431] on form "VC 1/1 What type of fund is Icon Ventures? Primary Experience Institutional Str…" at bounding box center [845, 506] width 839 height 983
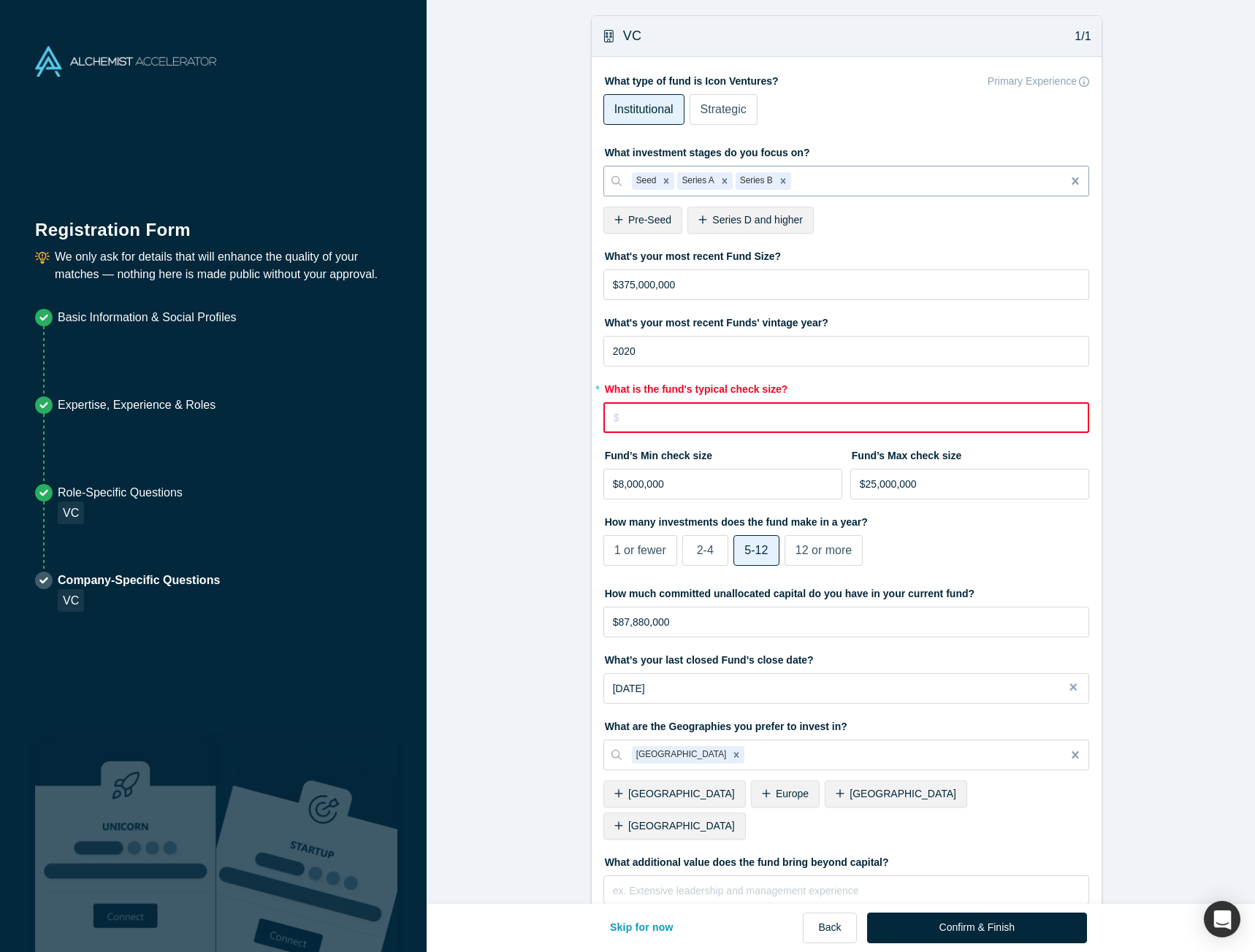
click at [640, 421] on input "tel" at bounding box center [846, 417] width 486 height 31
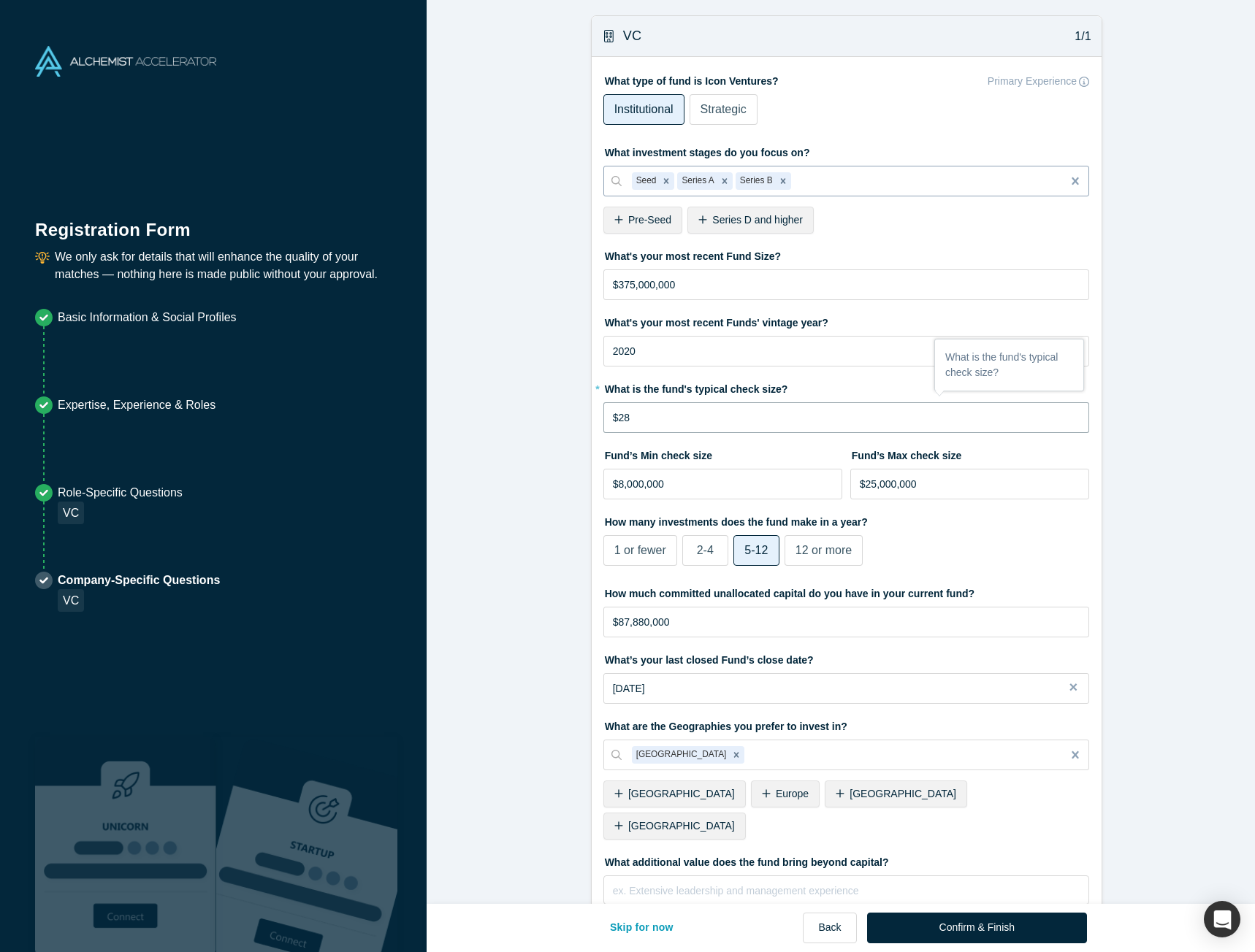
type input "$2"
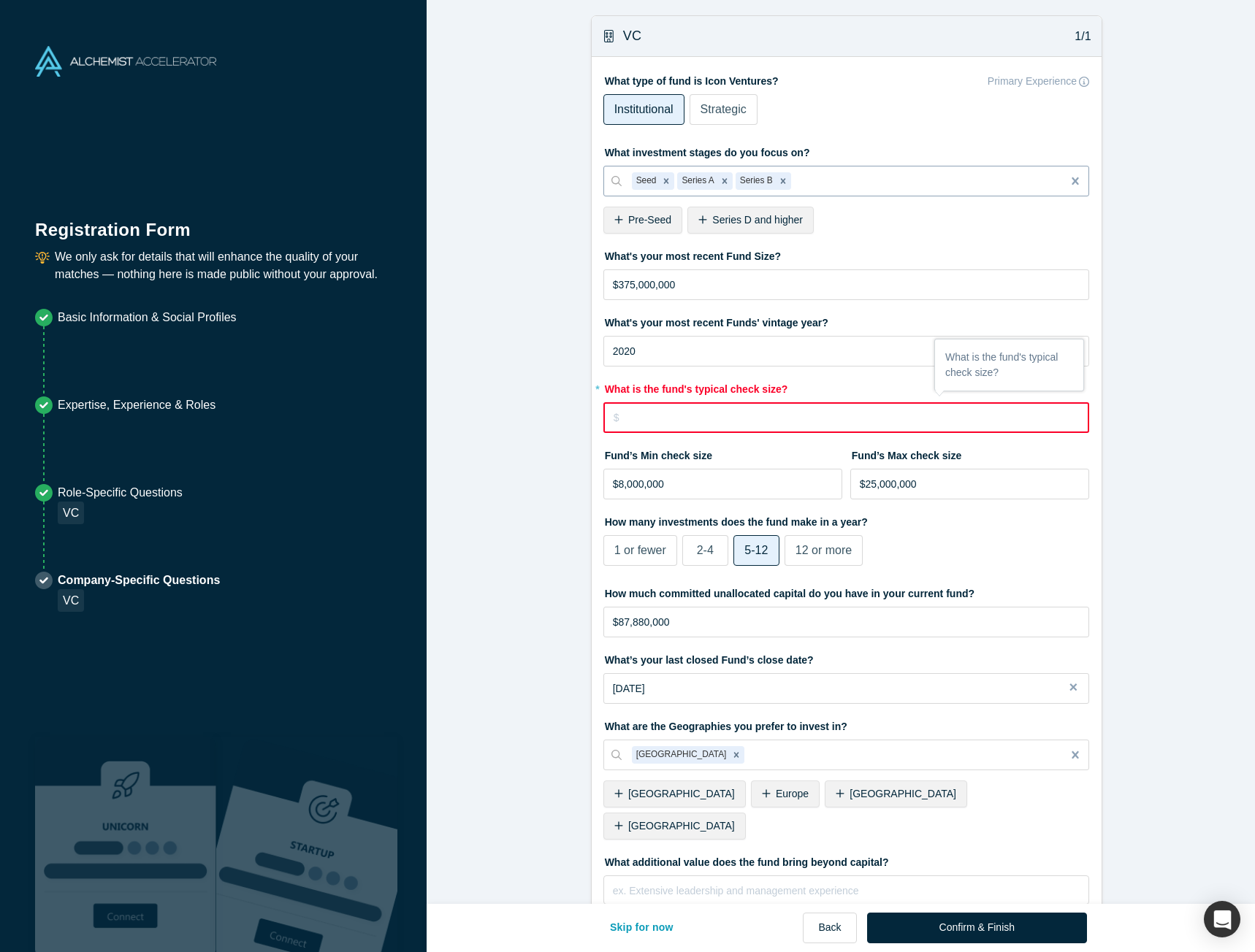
type input "$2"
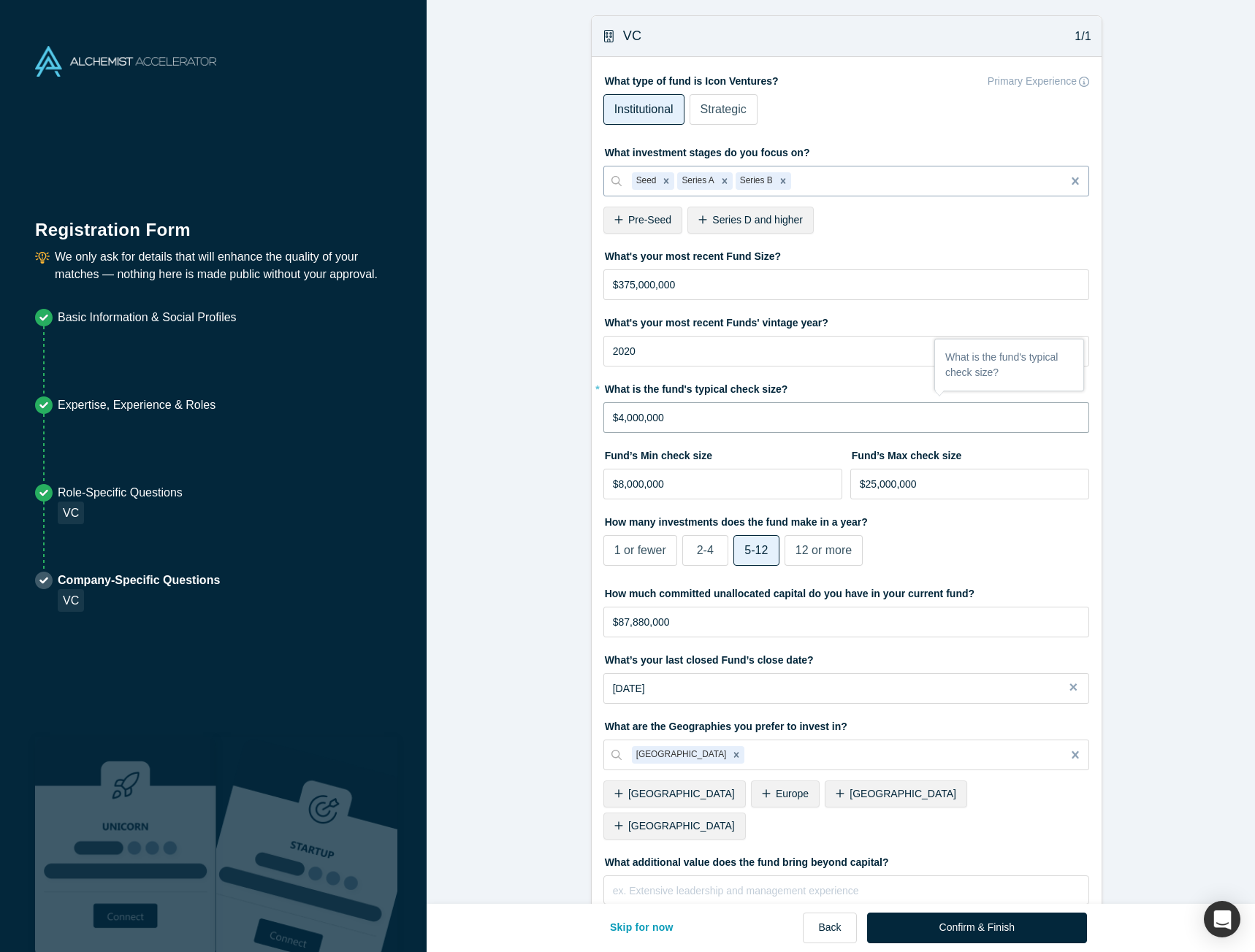
type input "$4,000,000"
type input "$2,000,000"
type input "$1,000,000"
type input "$8,000,000"
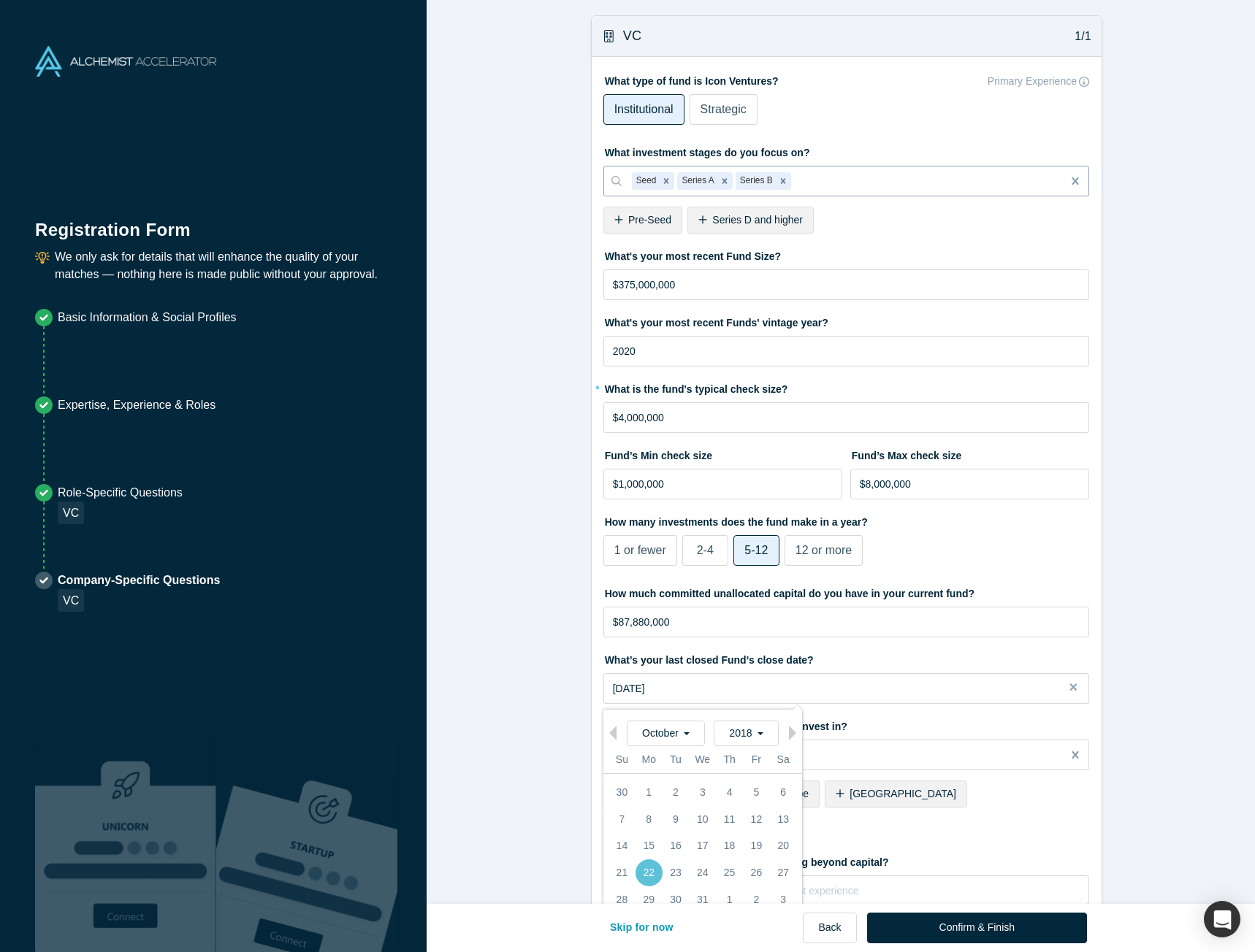
click at [515, 543] on form "VC 1/1 What type of fund is Icon Ventures? Primary Experience Institutional Str…" at bounding box center [845, 506] width 839 height 983
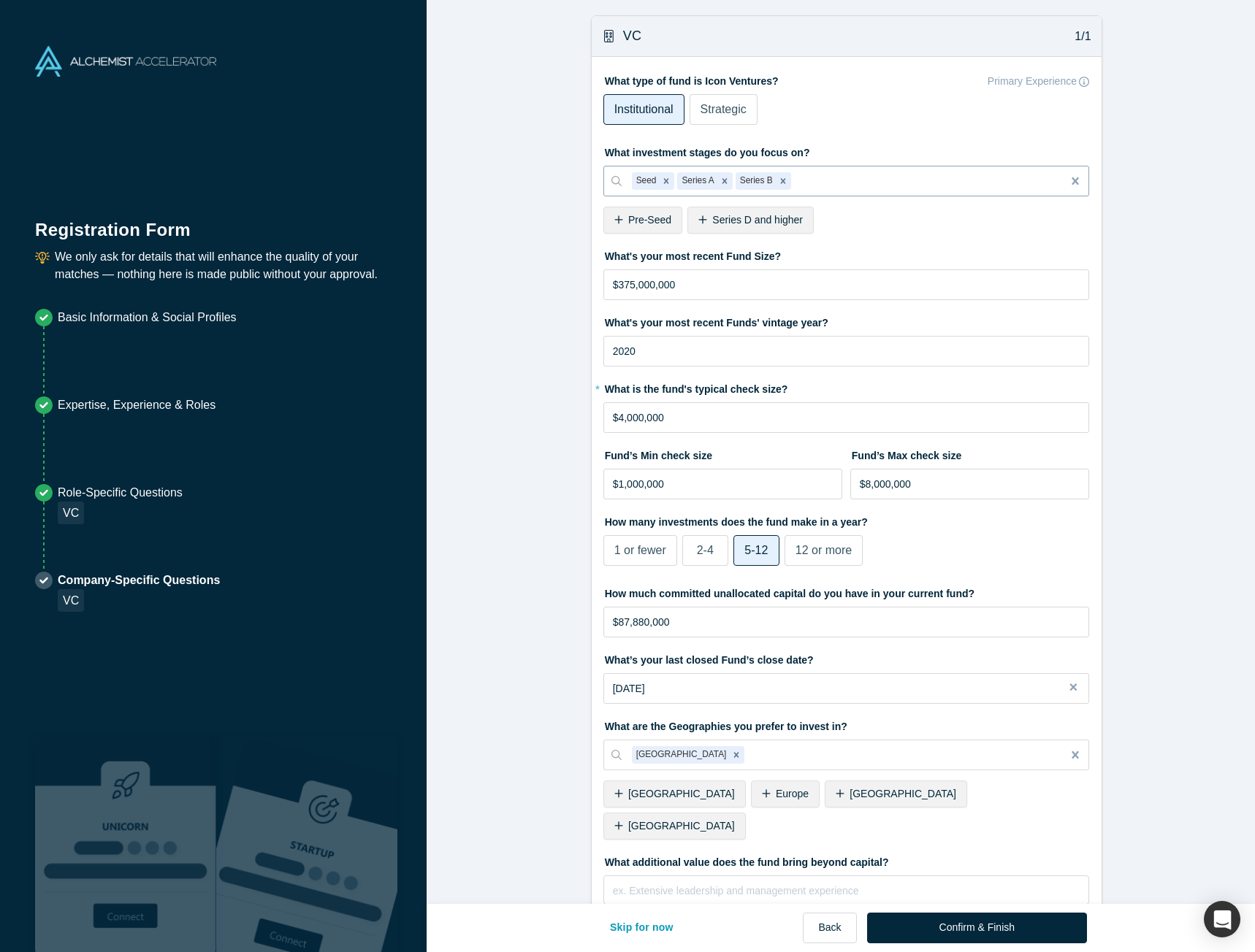
click at [700, 539] on label "2-4" at bounding box center [705, 550] width 46 height 31
click at [0, 0] on input "2-4" at bounding box center [0, 0] width 0 height 0
click at [708, 624] on input "$87,880,000" at bounding box center [846, 621] width 486 height 31
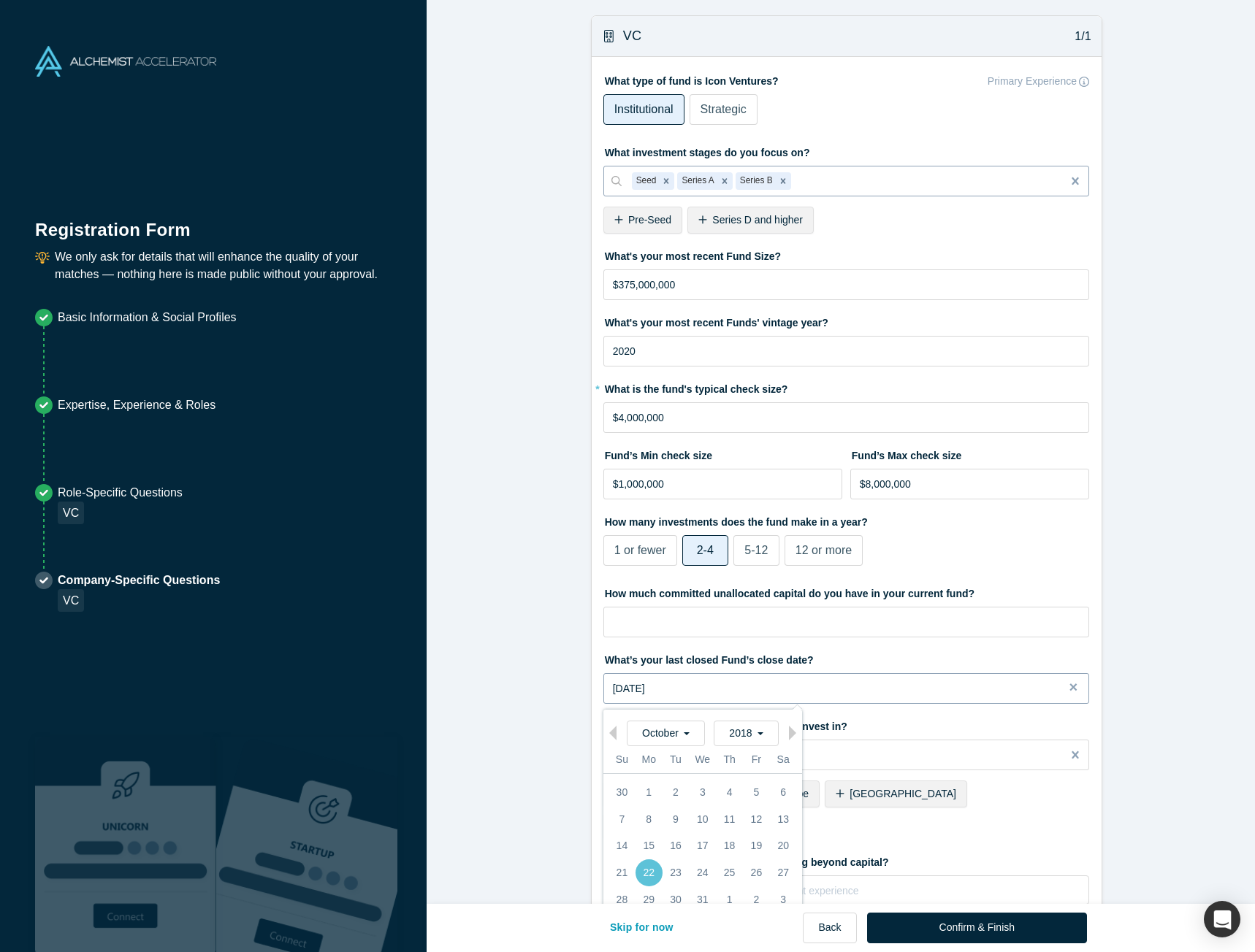
click at [727, 691] on div "[DATE]" at bounding box center [846, 688] width 467 height 15
click at [1056, 689] on div "[DATE]" at bounding box center [846, 688] width 467 height 15
click at [1067, 691] on button "Close" at bounding box center [1078, 688] width 22 height 31
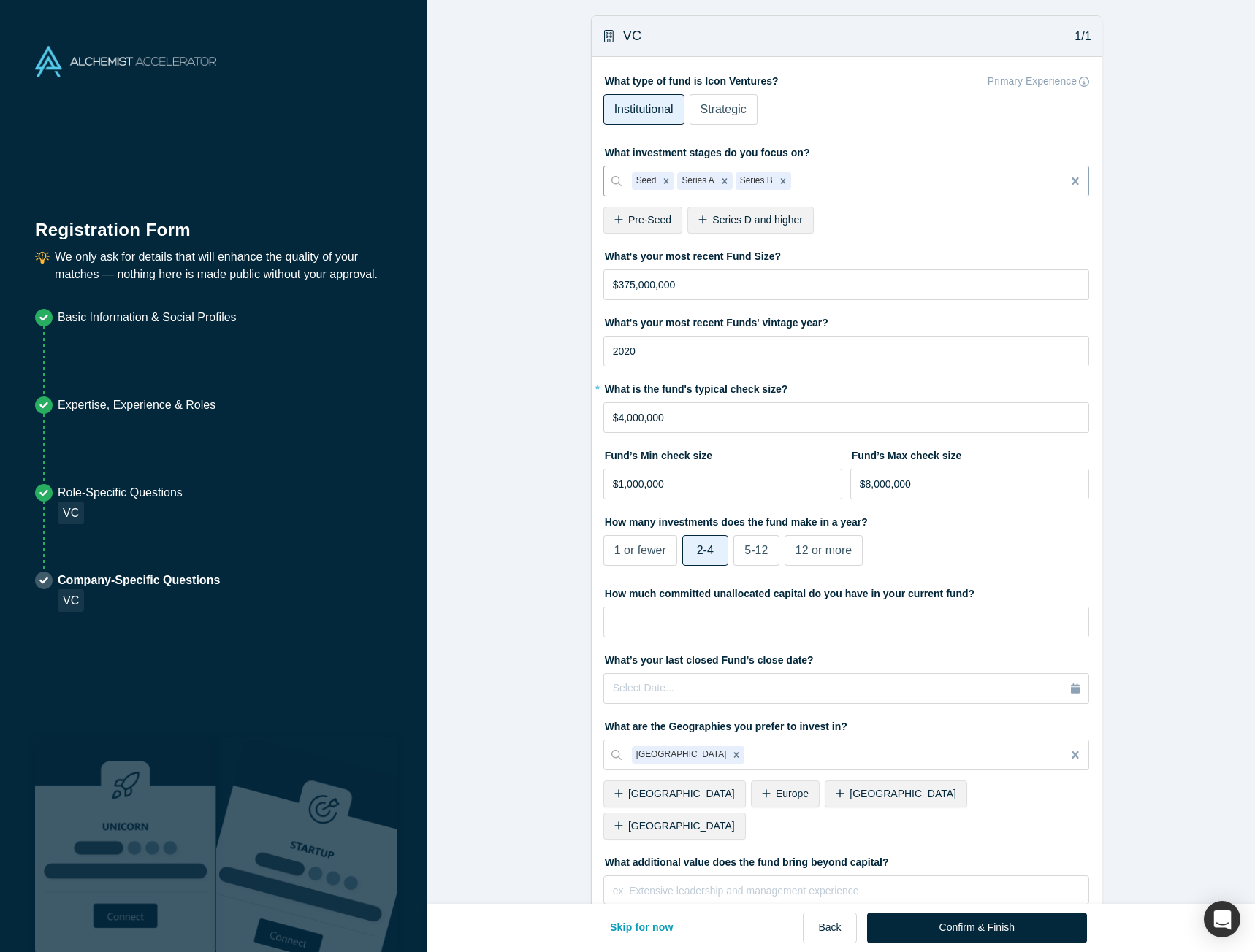
scroll to position [83, 0]
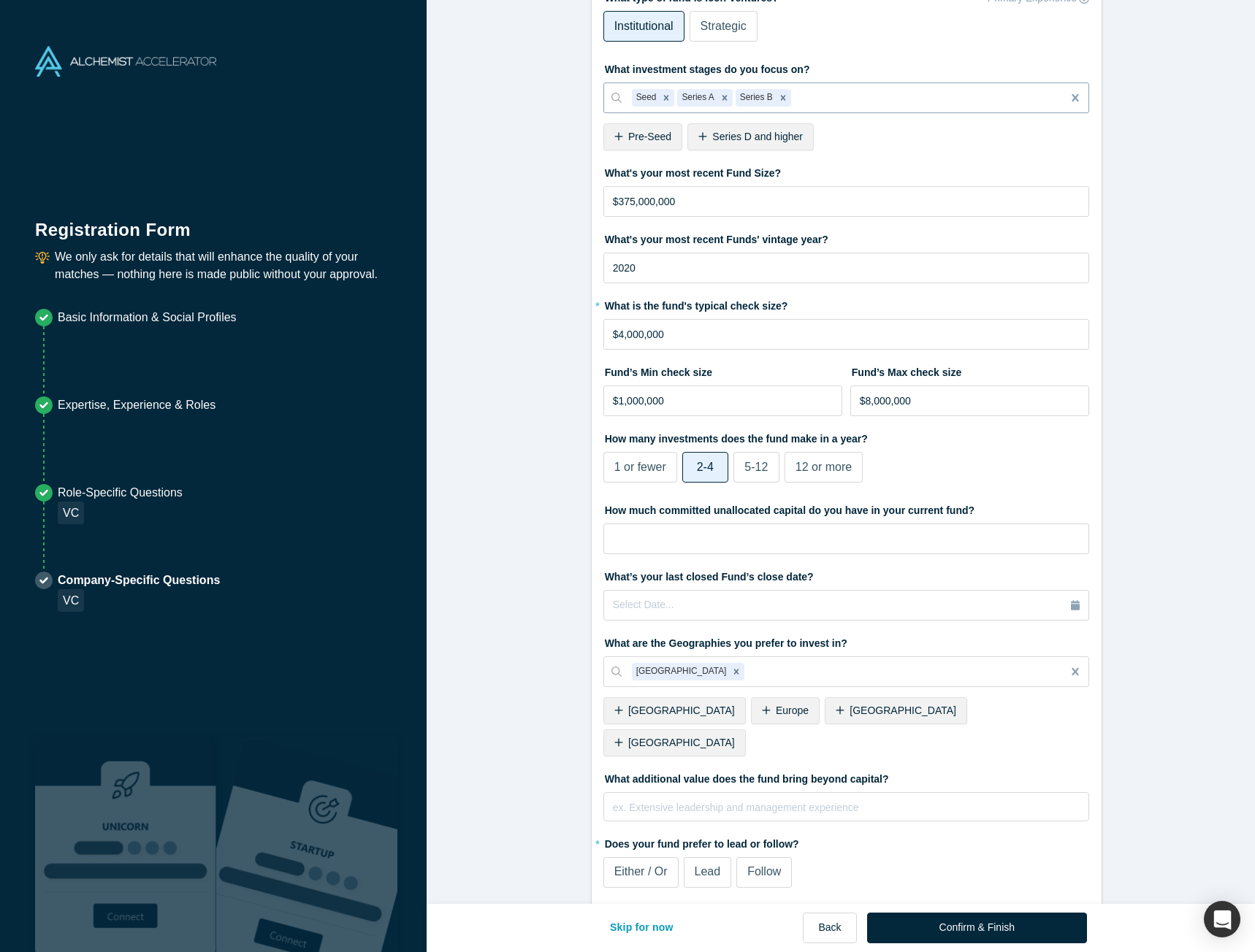
click at [625, 865] on span "Either / Or" at bounding box center [641, 871] width 54 height 13
click at [0, 0] on input "Either / Or" at bounding box center [0, 0] width 0 height 0
click at [993, 932] on button "Confirm & Finish" at bounding box center [976, 928] width 220 height 31
